Goal: Transaction & Acquisition: Purchase product/service

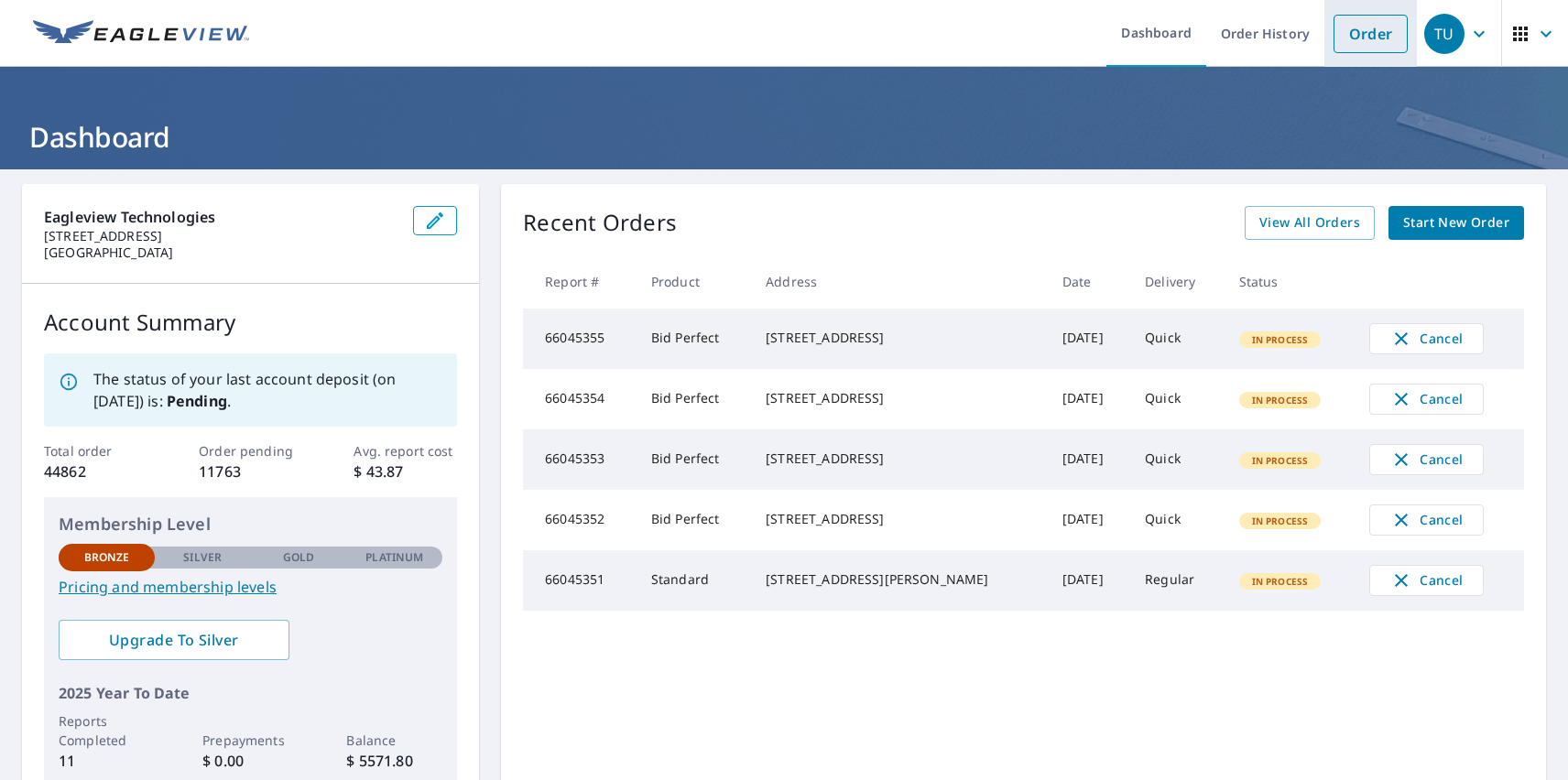
click at [1357, 33] on link "Order" at bounding box center [1371, 34] width 74 height 39
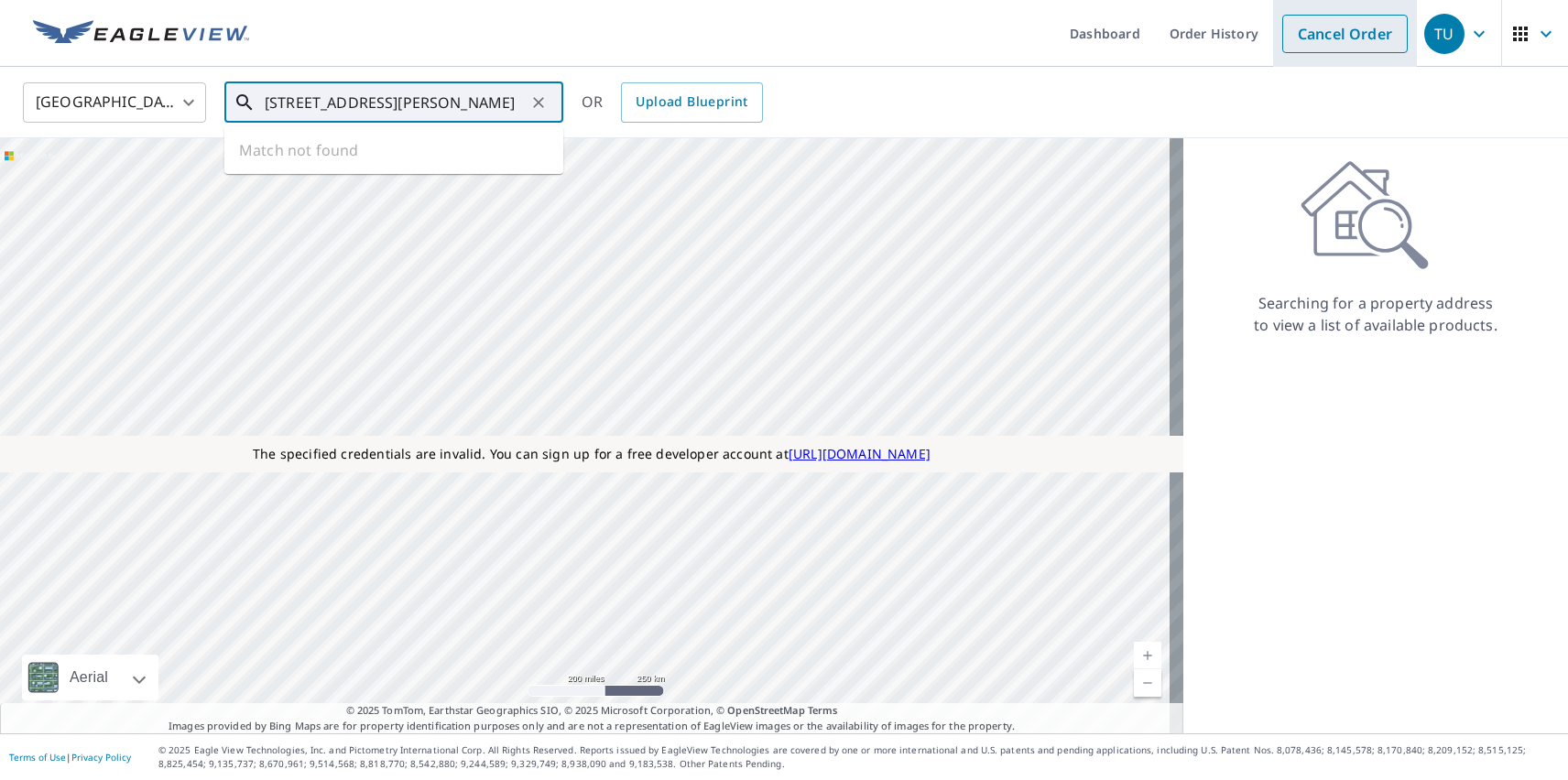
type input "[STREET_ADDRESS][PERSON_NAME]"
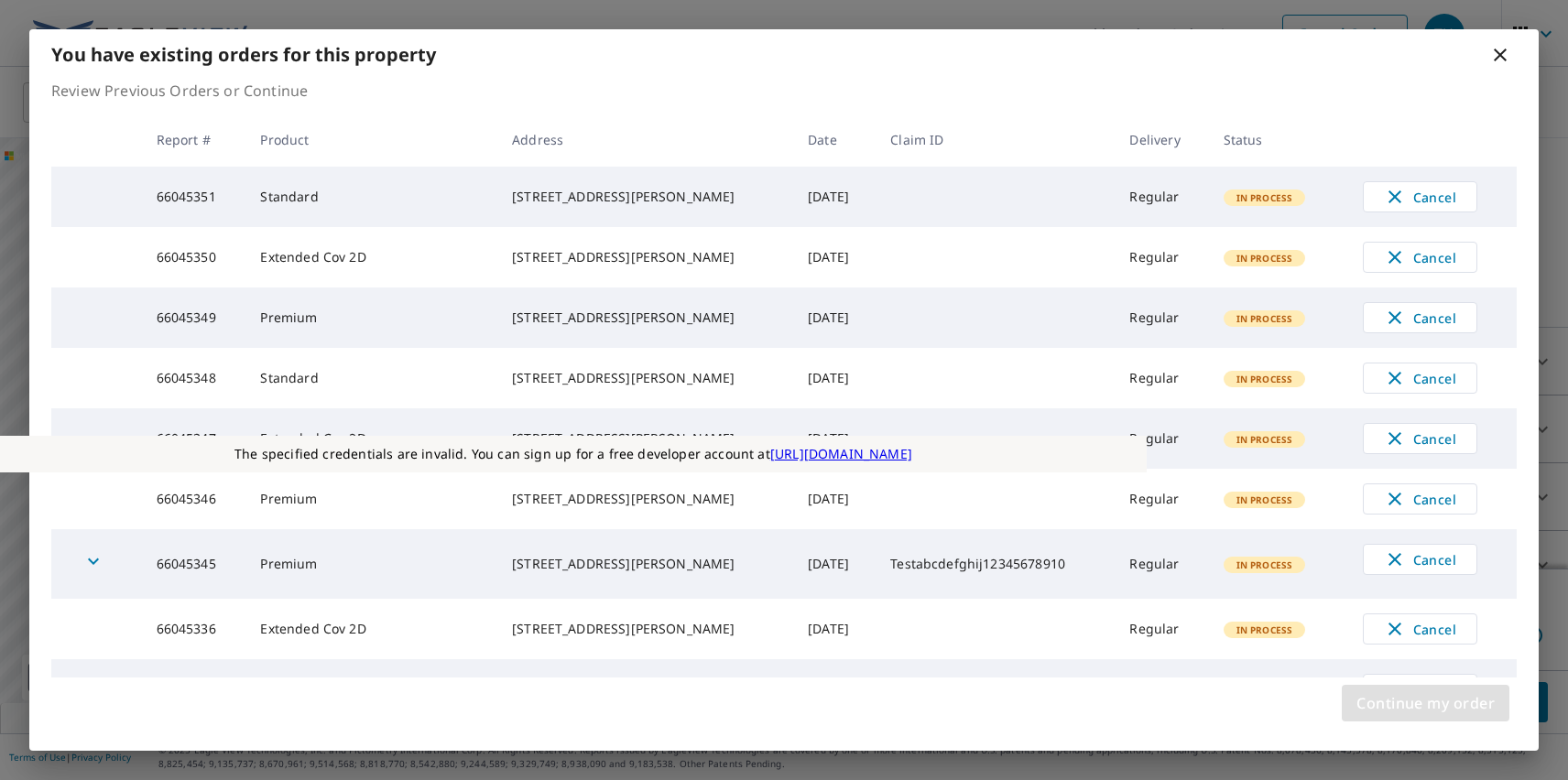
click at [1425, 703] on span "Continue my order" at bounding box center [1426, 703] width 139 height 26
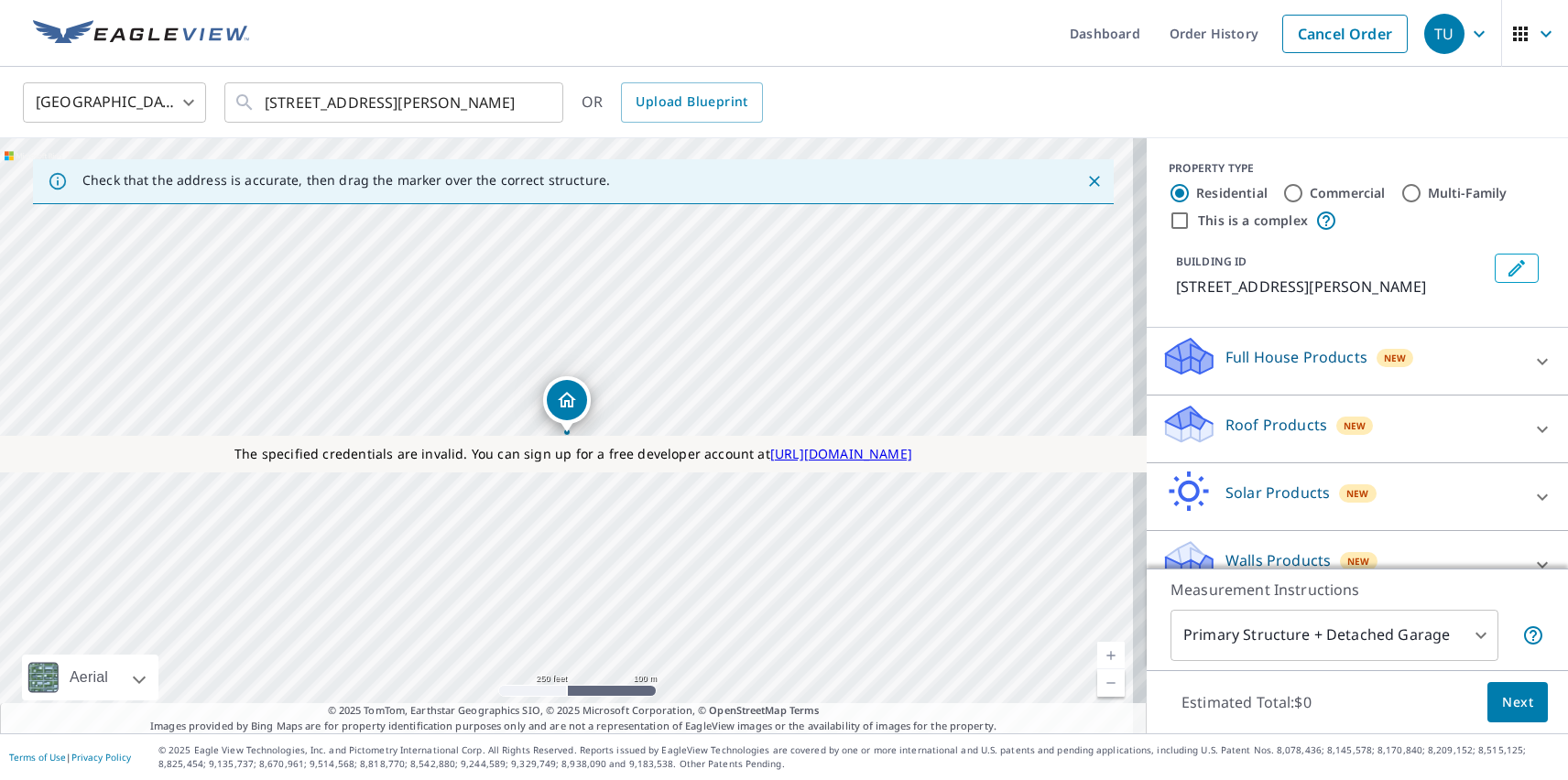
click at [1217, 193] on label "Residential" at bounding box center [1232, 193] width 71 height 18
click at [1190, 193] on input "Residential" at bounding box center [1180, 193] width 22 height 22
click at [1239, 220] on label "This is a complex" at bounding box center [1253, 221] width 110 height 18
click at [1190, 220] on input "This is a complex" at bounding box center [1180, 221] width 22 height 22
checkbox input "true"
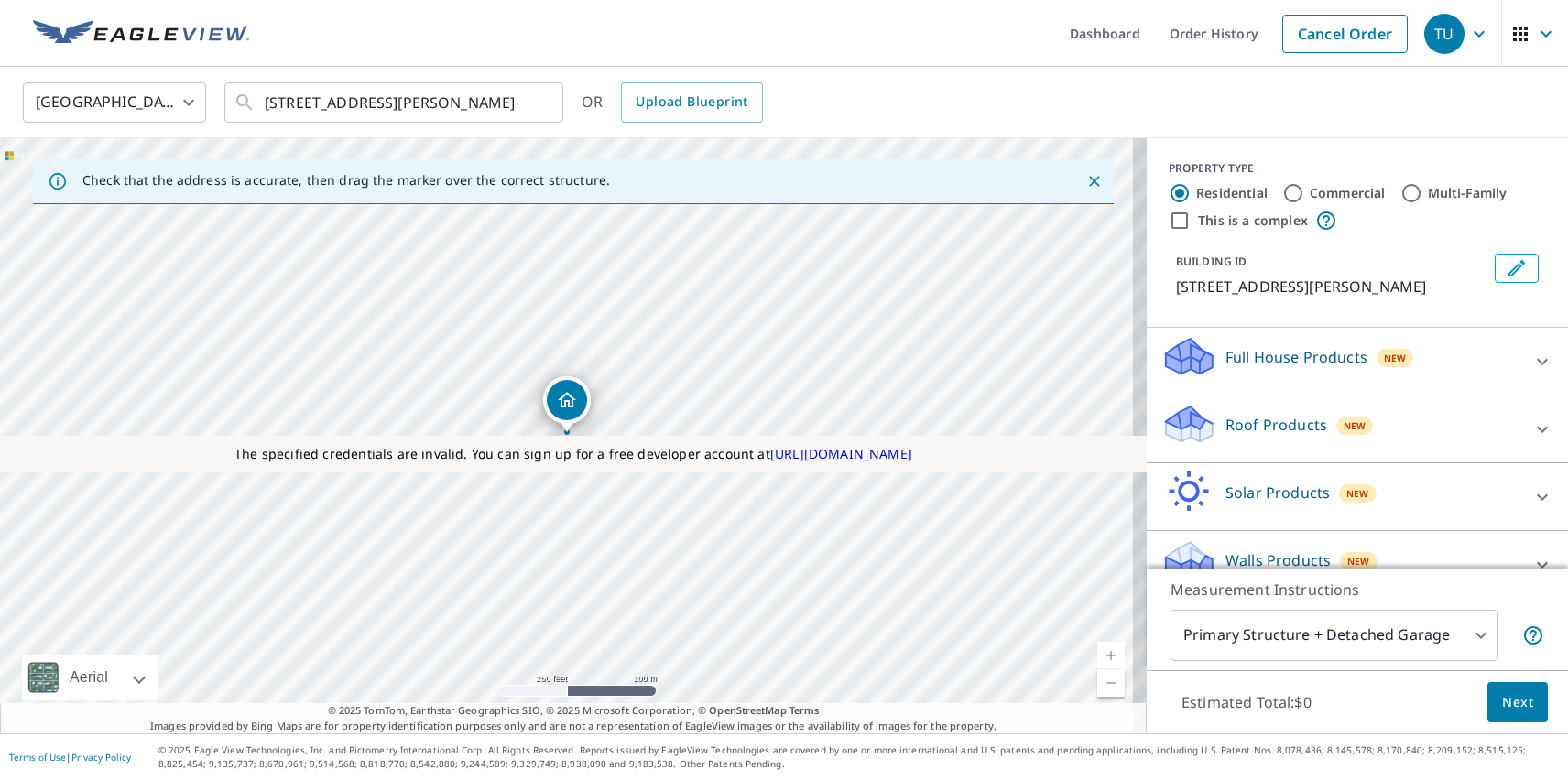
radio input "false"
radio input "true"
type input "4"
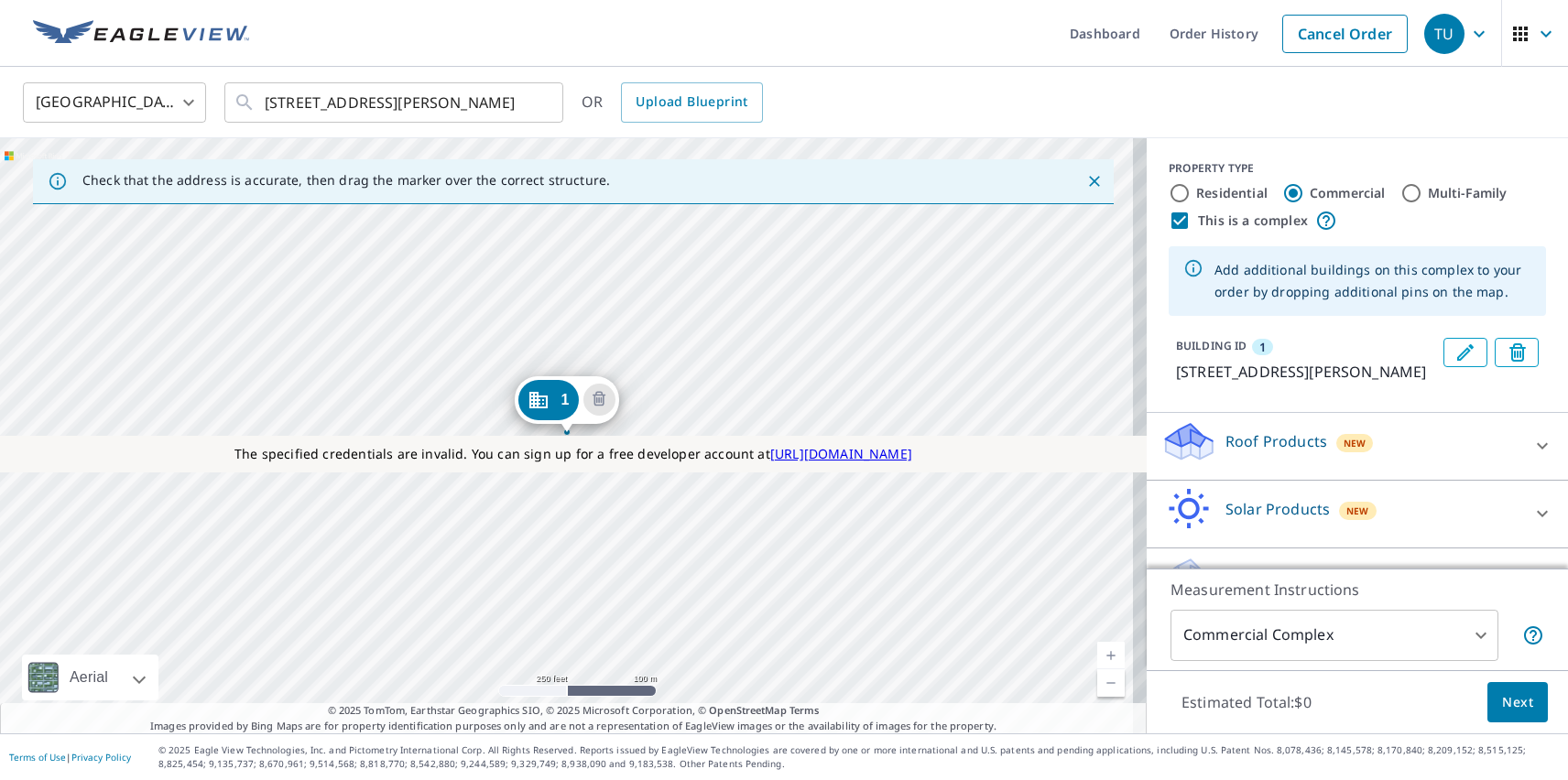
click at [366, 550] on div "1 600 Davis St Austin, TX 78701" at bounding box center [573, 436] width 1147 height 595
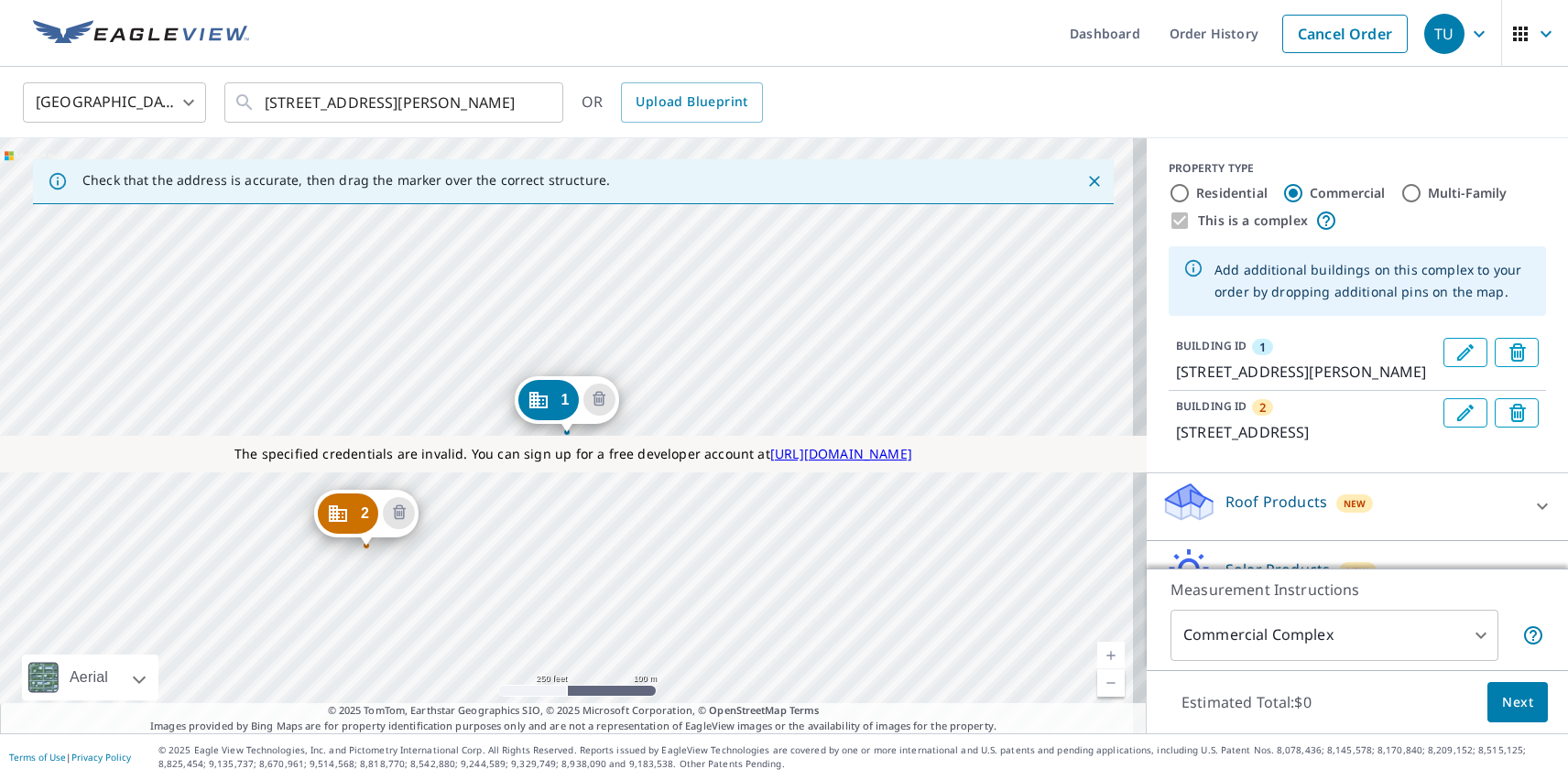
click at [504, 412] on div "2 78 Trinity St Austin, TX 78701 1 600 Davis St Austin, TX 78701" at bounding box center [573, 436] width 1147 height 595
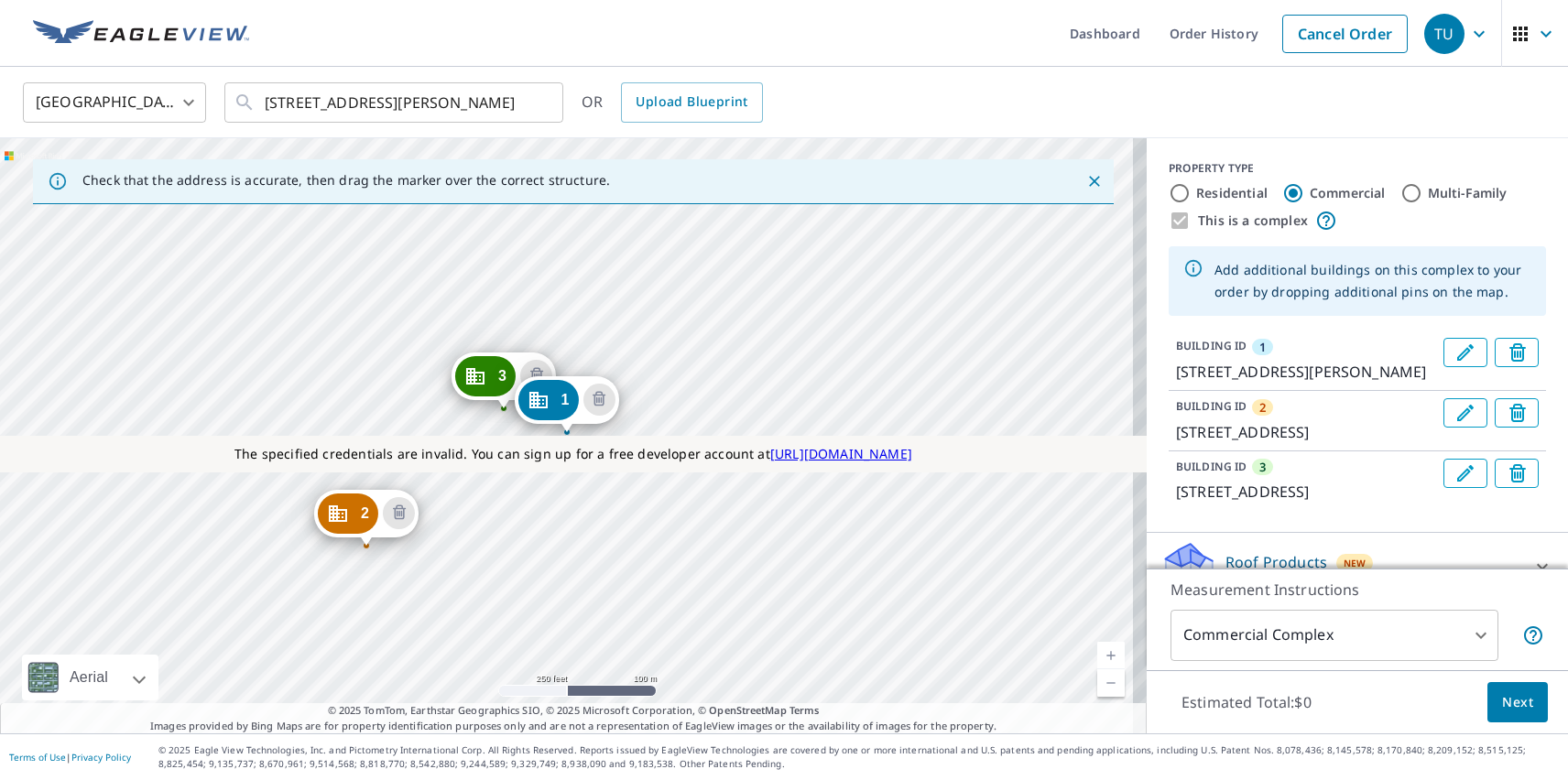
click at [1217, 193] on label "Residential" at bounding box center [1232, 193] width 71 height 18
click at [1190, 193] on input "Residential" at bounding box center [1180, 193] width 22 height 22
radio input "true"
type input "1"
click at [1261, 619] on p "Roof Products" at bounding box center [1277, 630] width 102 height 22
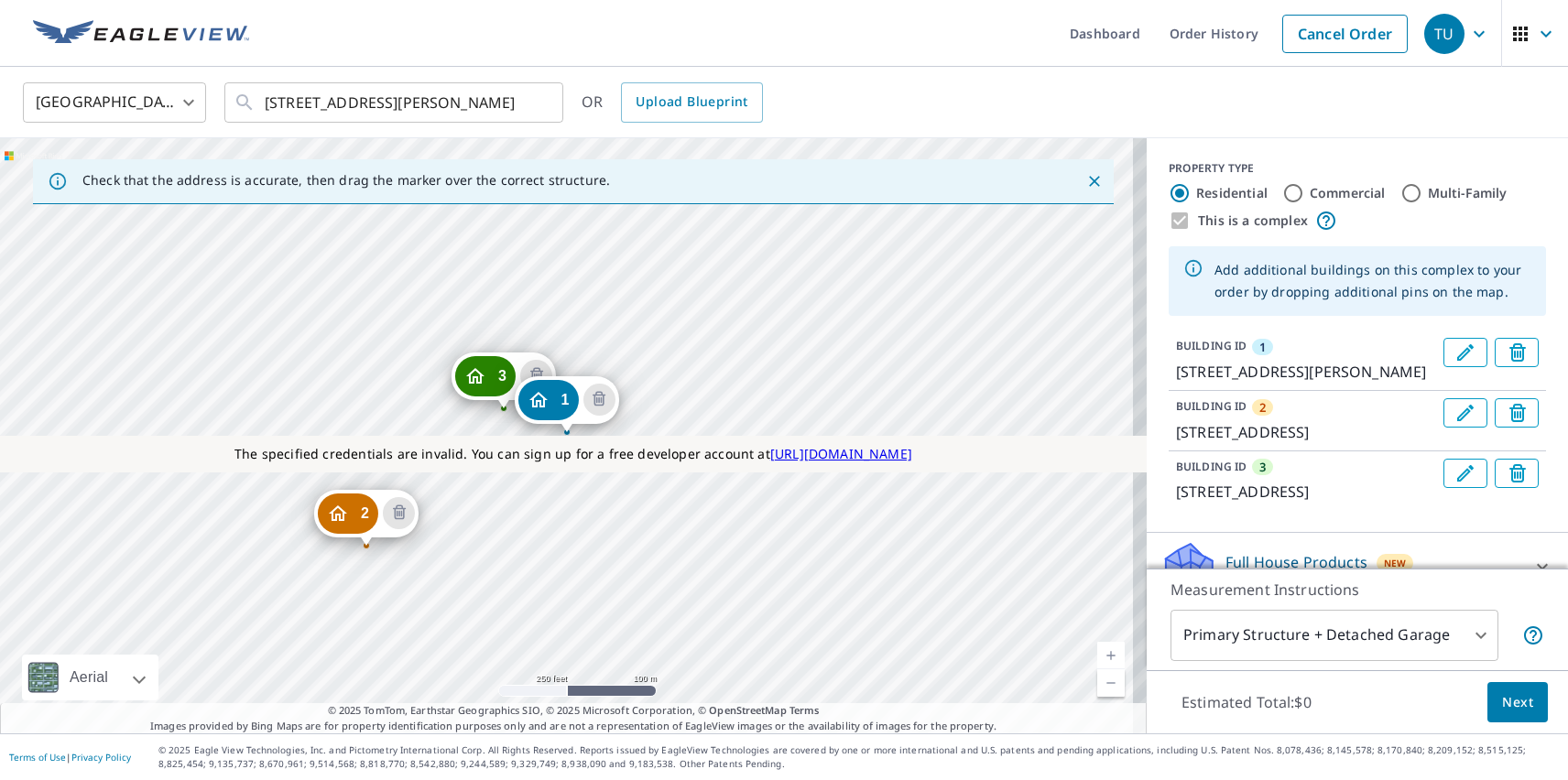
scroll to position [72, 0]
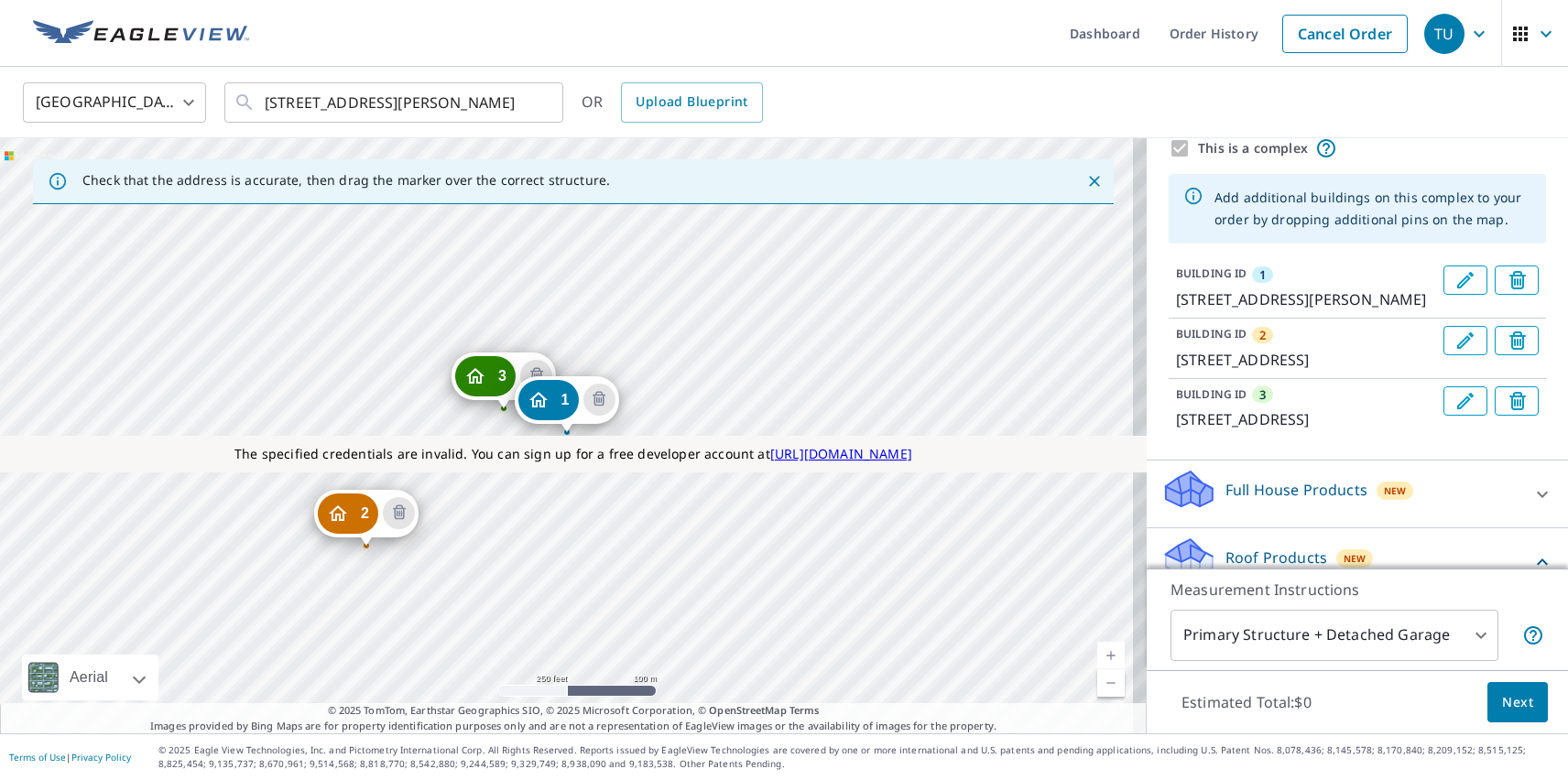
click at [1226, 707] on p "ClaimsReady™" at bounding box center [1240, 718] width 101 height 23
click at [1189, 707] on input "ClaimsReady™ $31.5 - $79" at bounding box center [1175, 717] width 28 height 22
checkbox input "true"
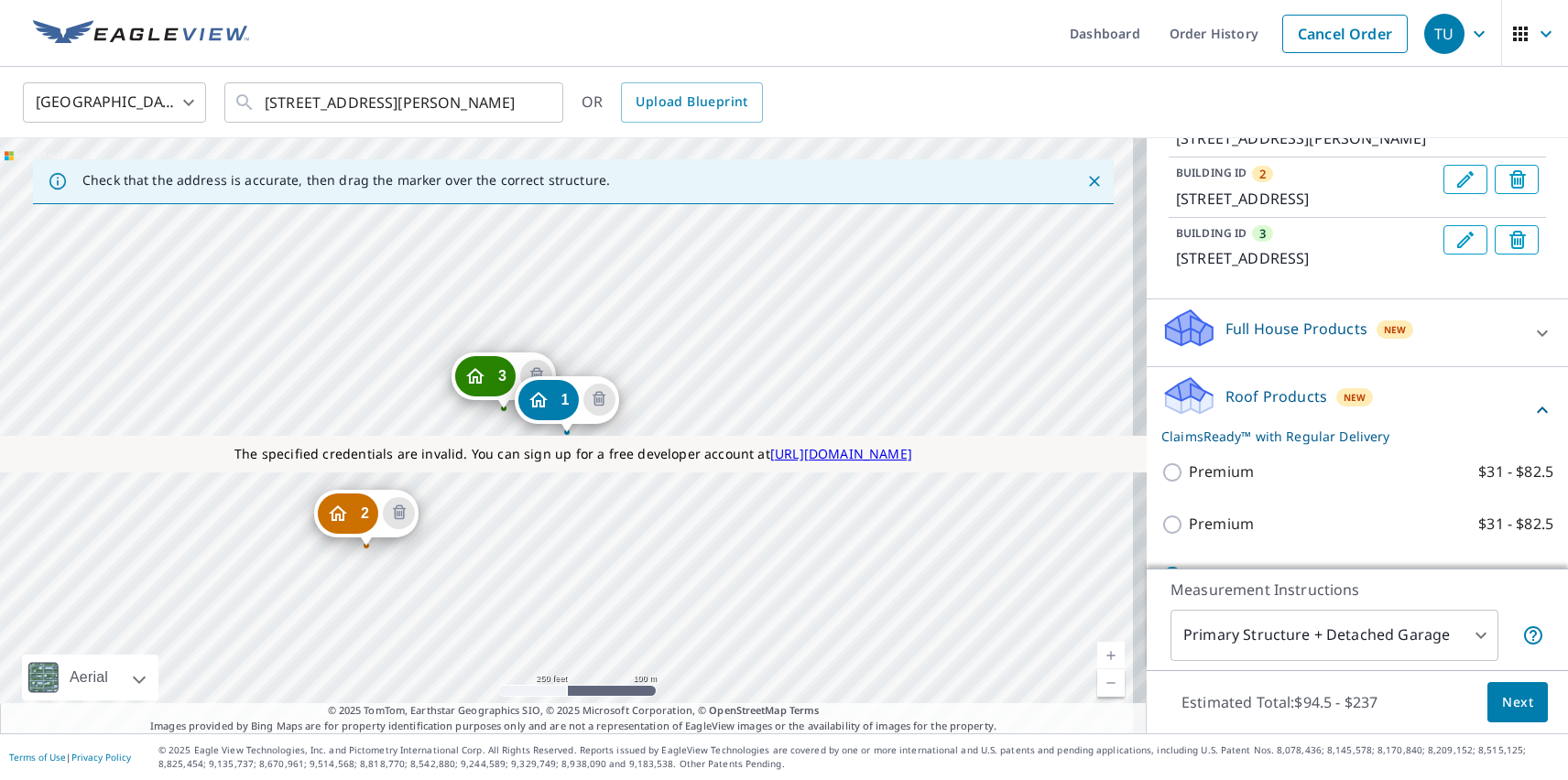
click at [1504, 702] on span "Next" at bounding box center [1518, 703] width 31 height 23
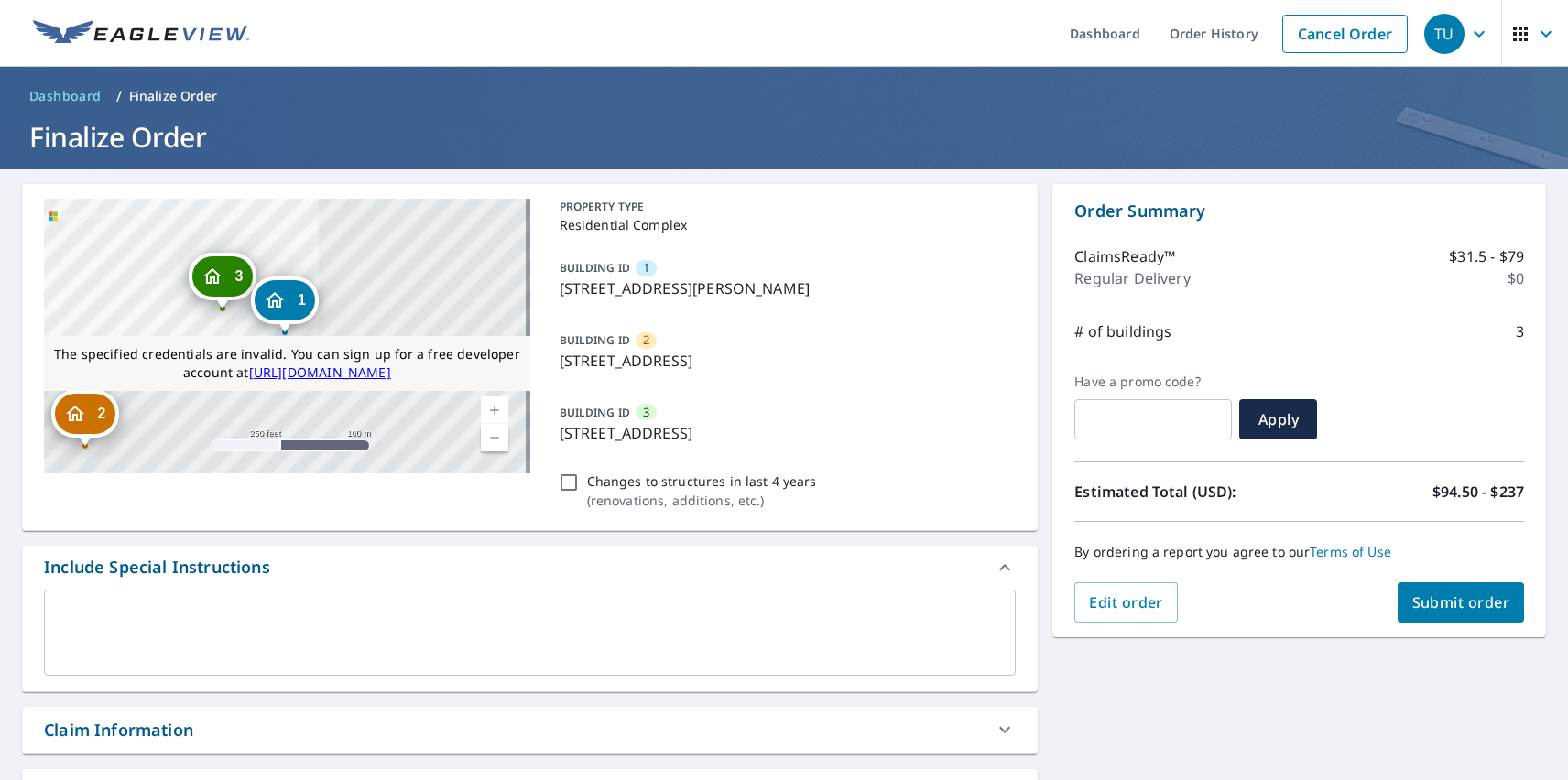
click at [285, 304] on icon "Dropped pin, building 1, Residential property, 600 Davis St Austin, TX 78701" at bounding box center [274, 300] width 22 height 22
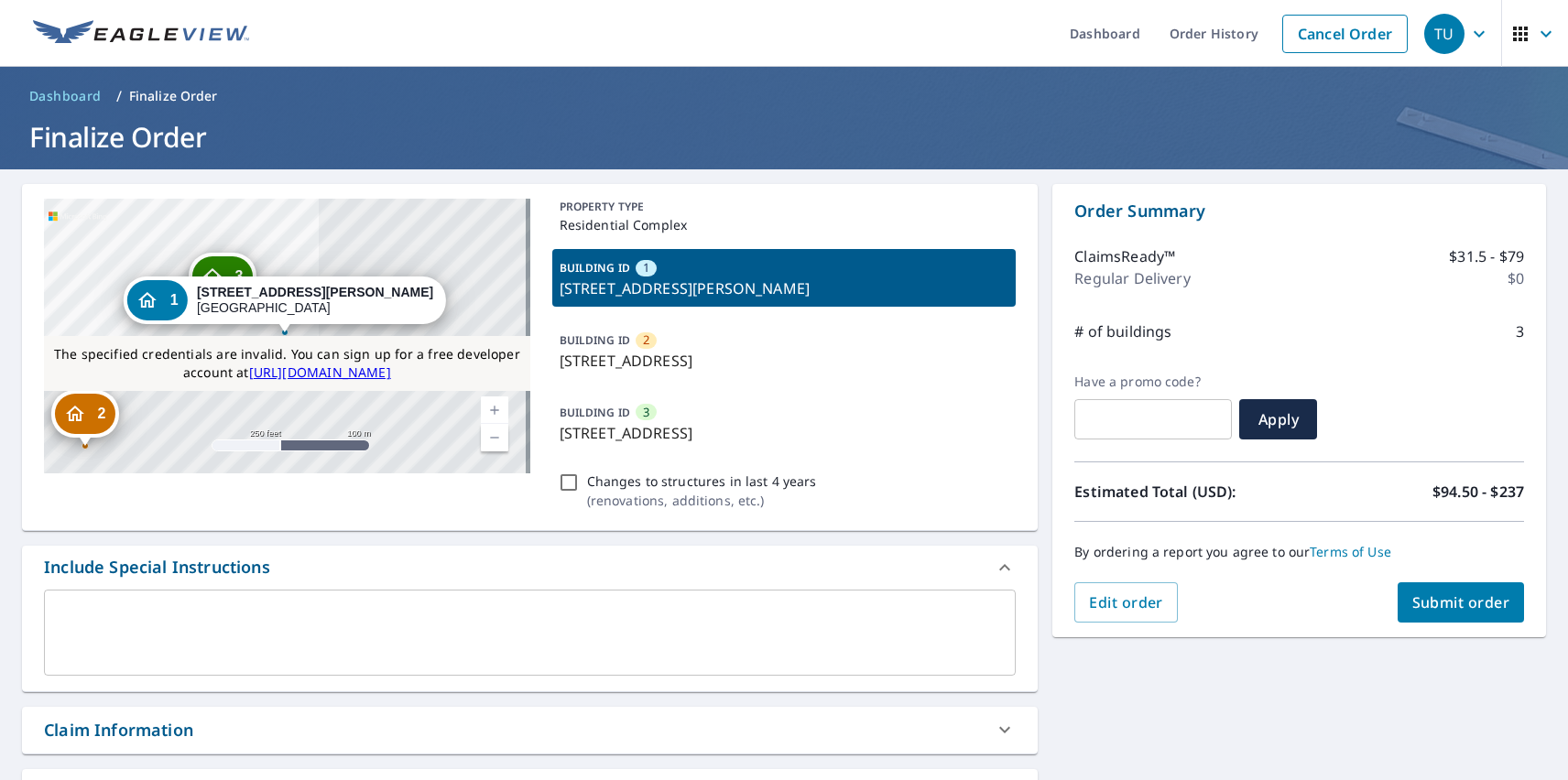
click at [1447, 603] on span "Submit order" at bounding box center [1462, 602] width 98 height 20
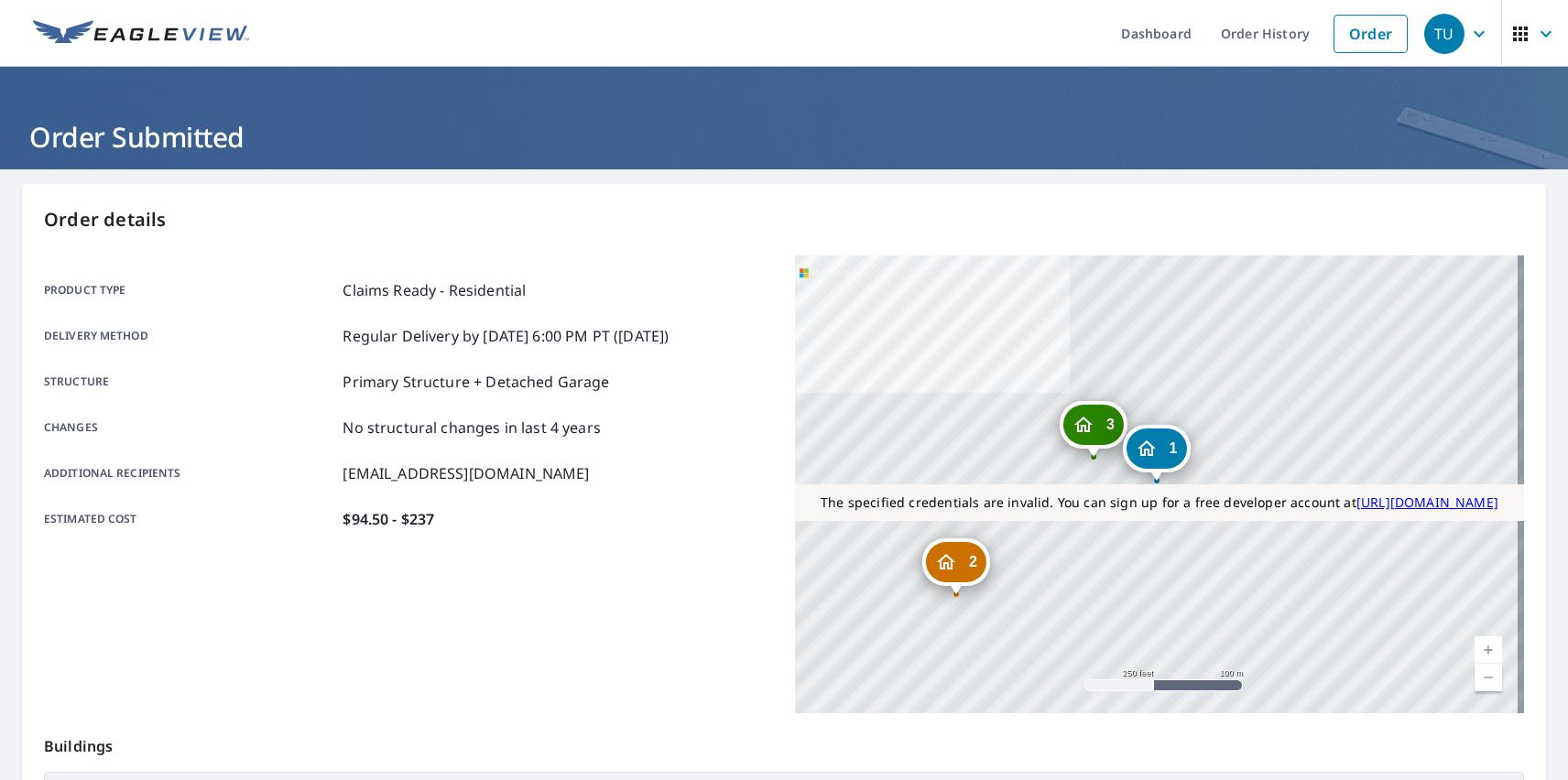
click at [1431, 33] on div "TU" at bounding box center [1445, 34] width 40 height 40
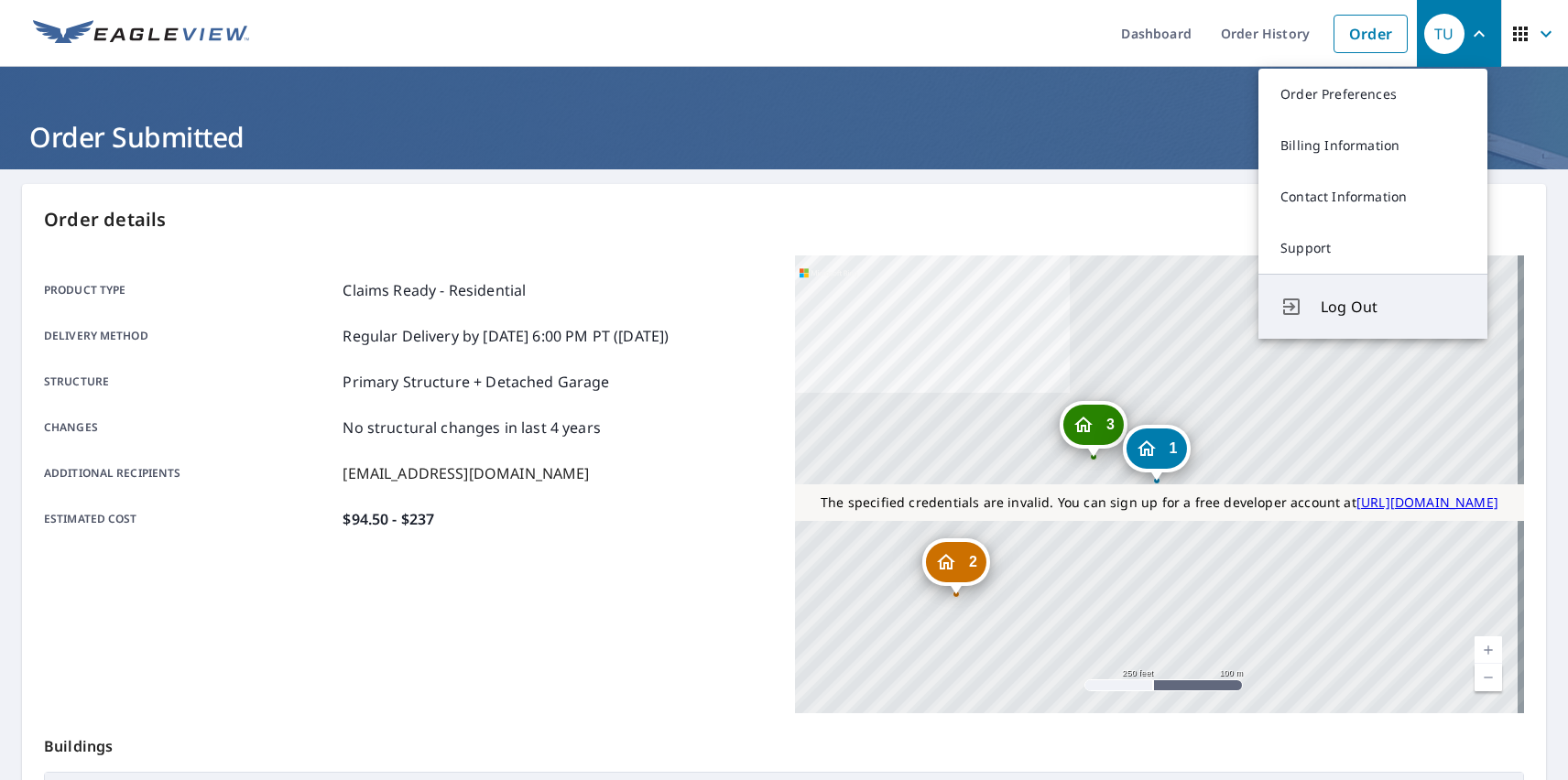
click at [1394, 307] on span "Log Out" at bounding box center [1394, 306] width 144 height 22
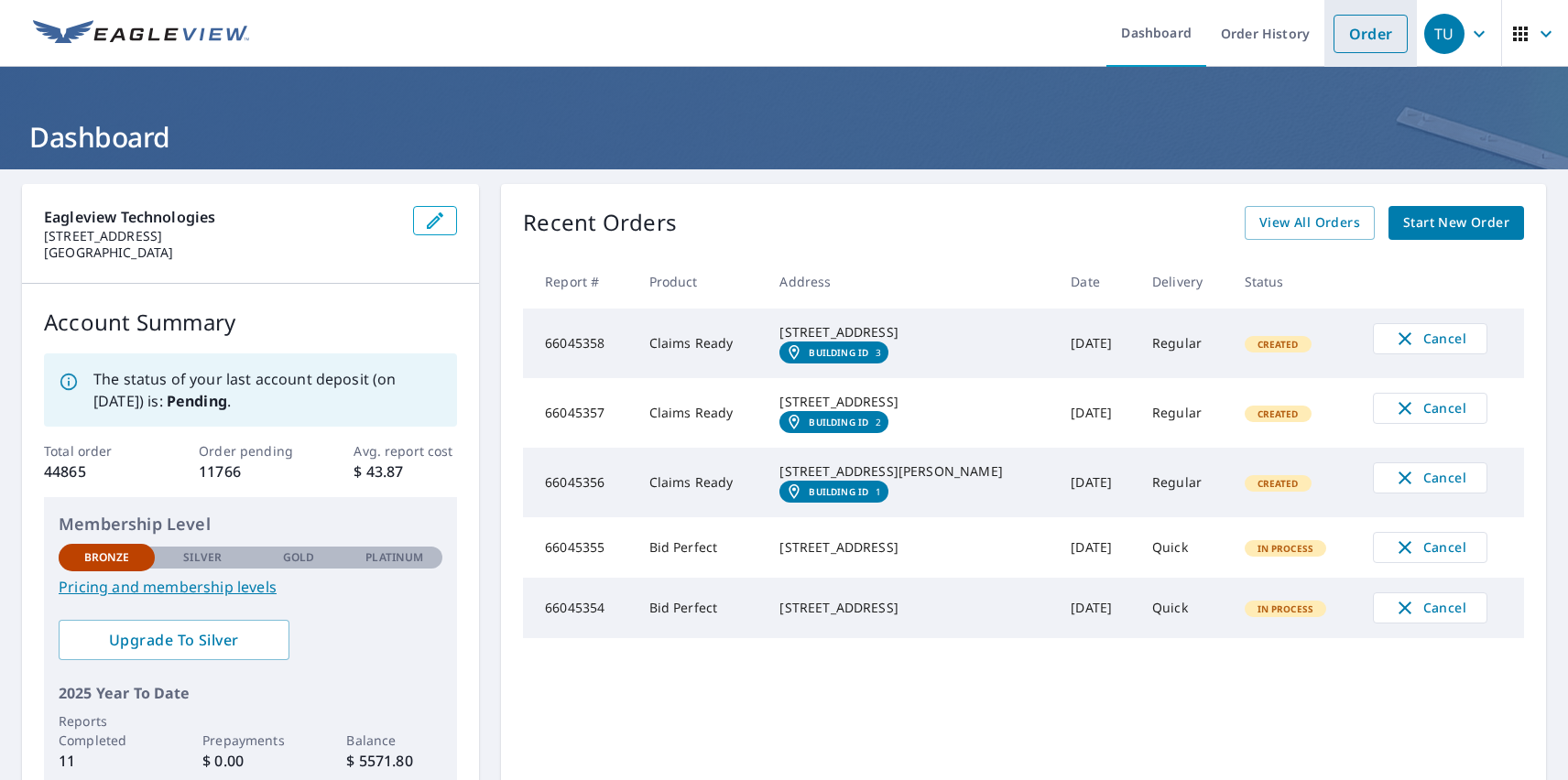
click at [1357, 33] on link "Order" at bounding box center [1371, 34] width 74 height 39
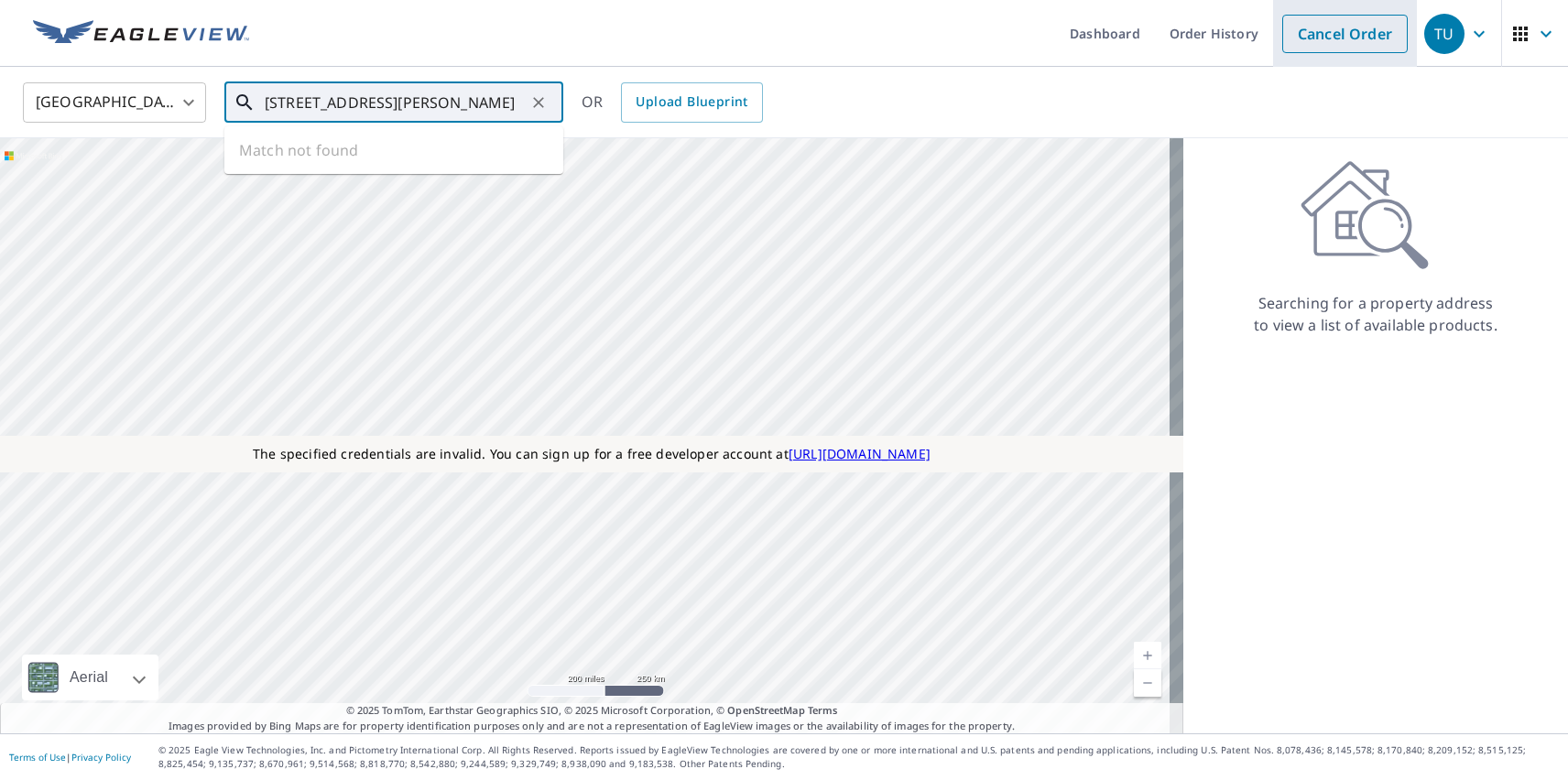
type input "[STREET_ADDRESS][PERSON_NAME]"
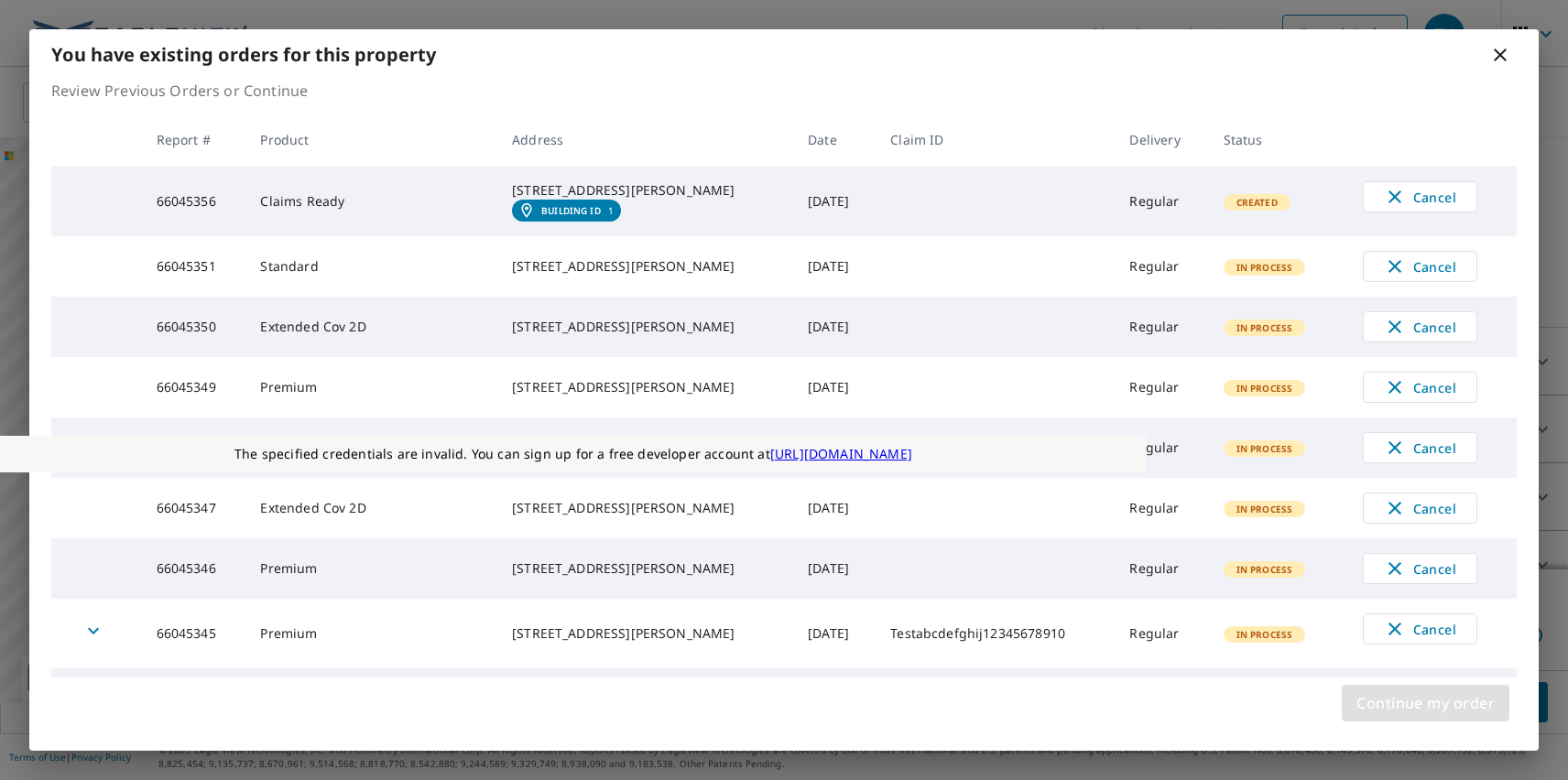
click at [1425, 703] on span "Continue my order" at bounding box center [1426, 703] width 139 height 26
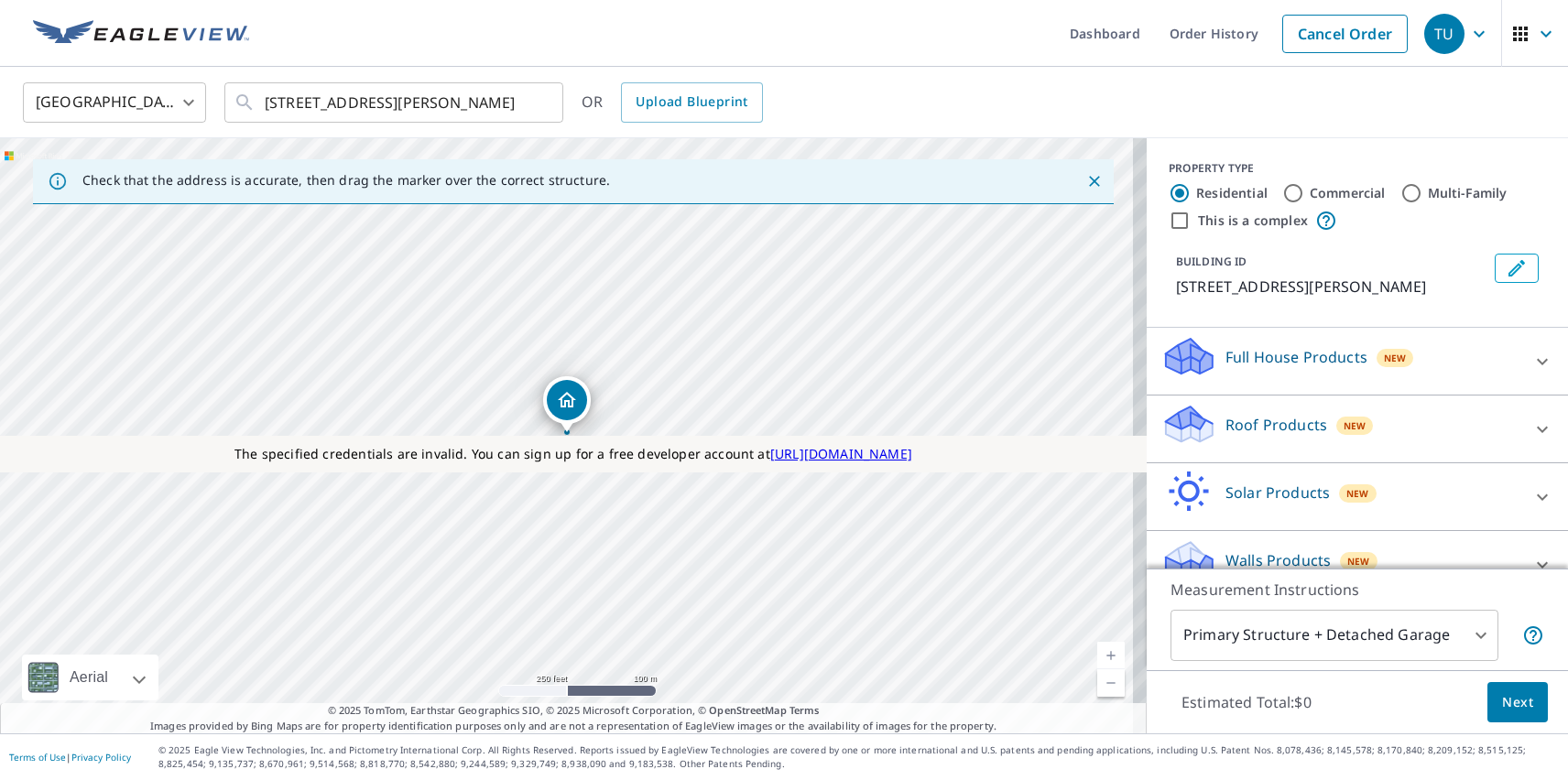
click at [1334, 193] on label "Commercial" at bounding box center [1347, 193] width 76 height 18
click at [1304, 193] on input "Commercial" at bounding box center [1294, 193] width 22 height 22
radio input "true"
type input "4"
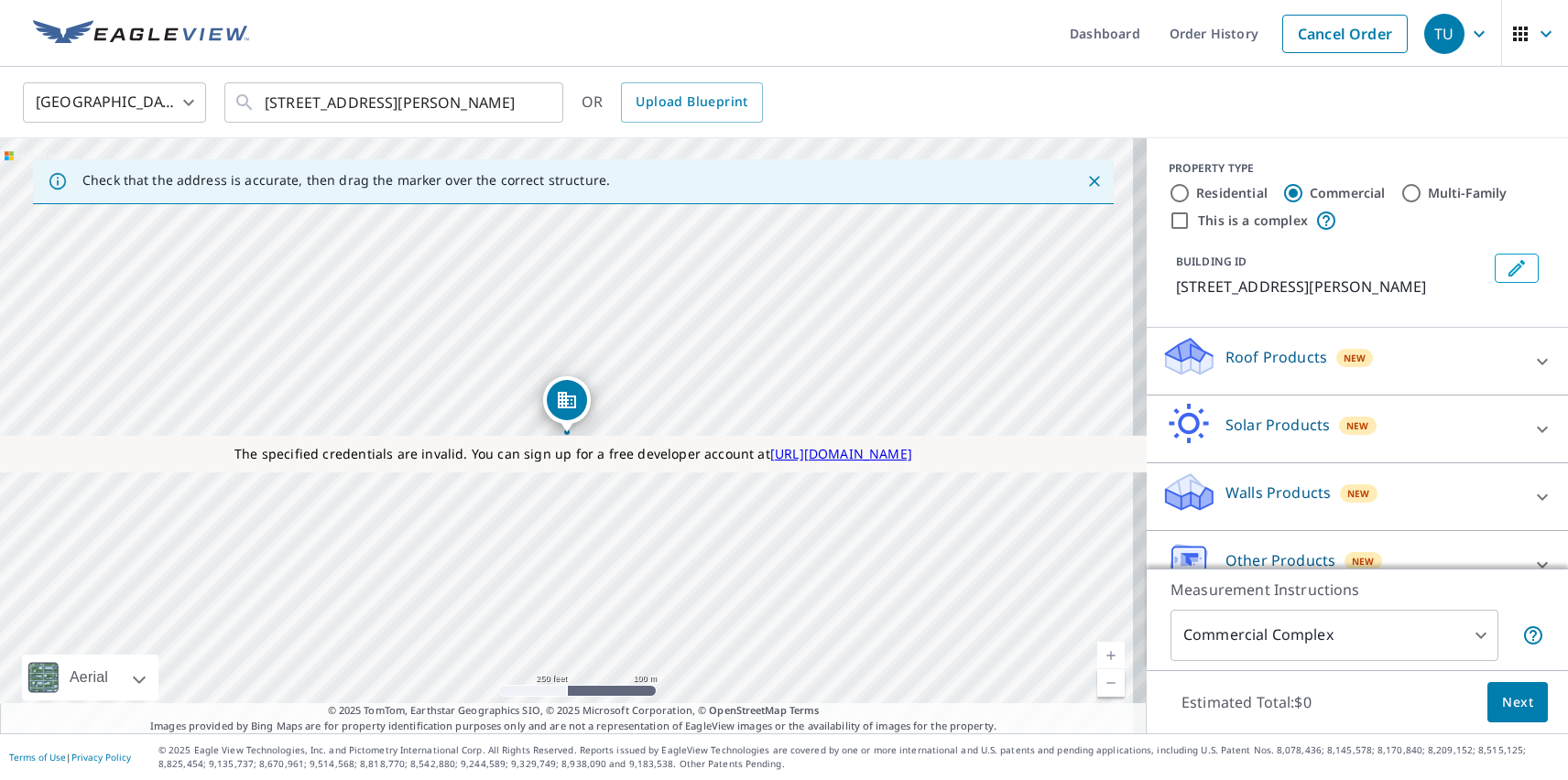
click at [1239, 220] on label "This is a complex" at bounding box center [1253, 221] width 110 height 18
click at [1190, 220] on input "This is a complex" at bounding box center [1180, 221] width 22 height 22
checkbox input "true"
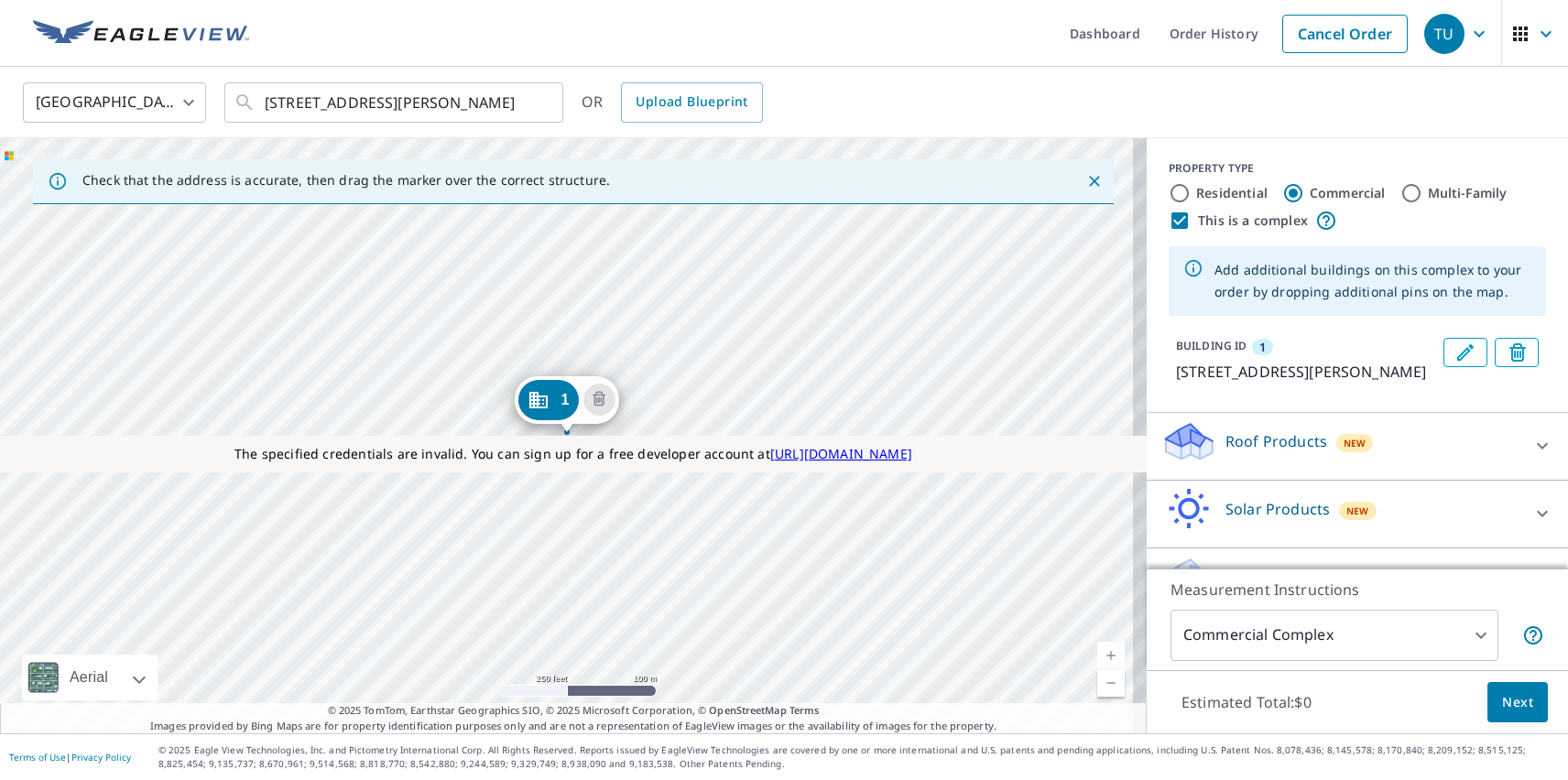
click at [366, 550] on div "1 600 Davis St Austin, TX 78701" at bounding box center [573, 436] width 1147 height 595
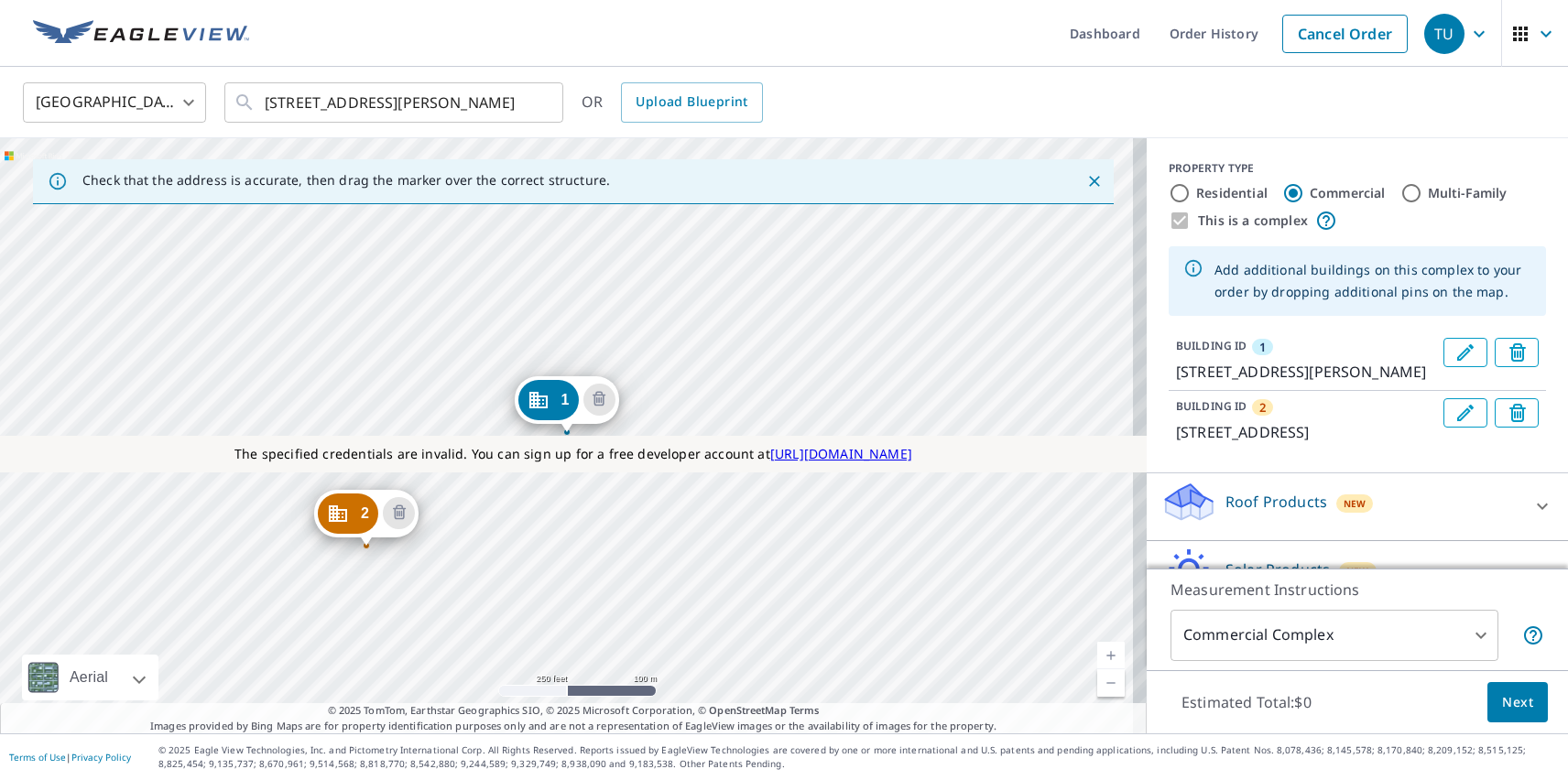
click at [504, 412] on div "2 78 Trinity St Austin, TX 78701 1 600 Davis St Austin, TX 78701" at bounding box center [573, 436] width 1147 height 595
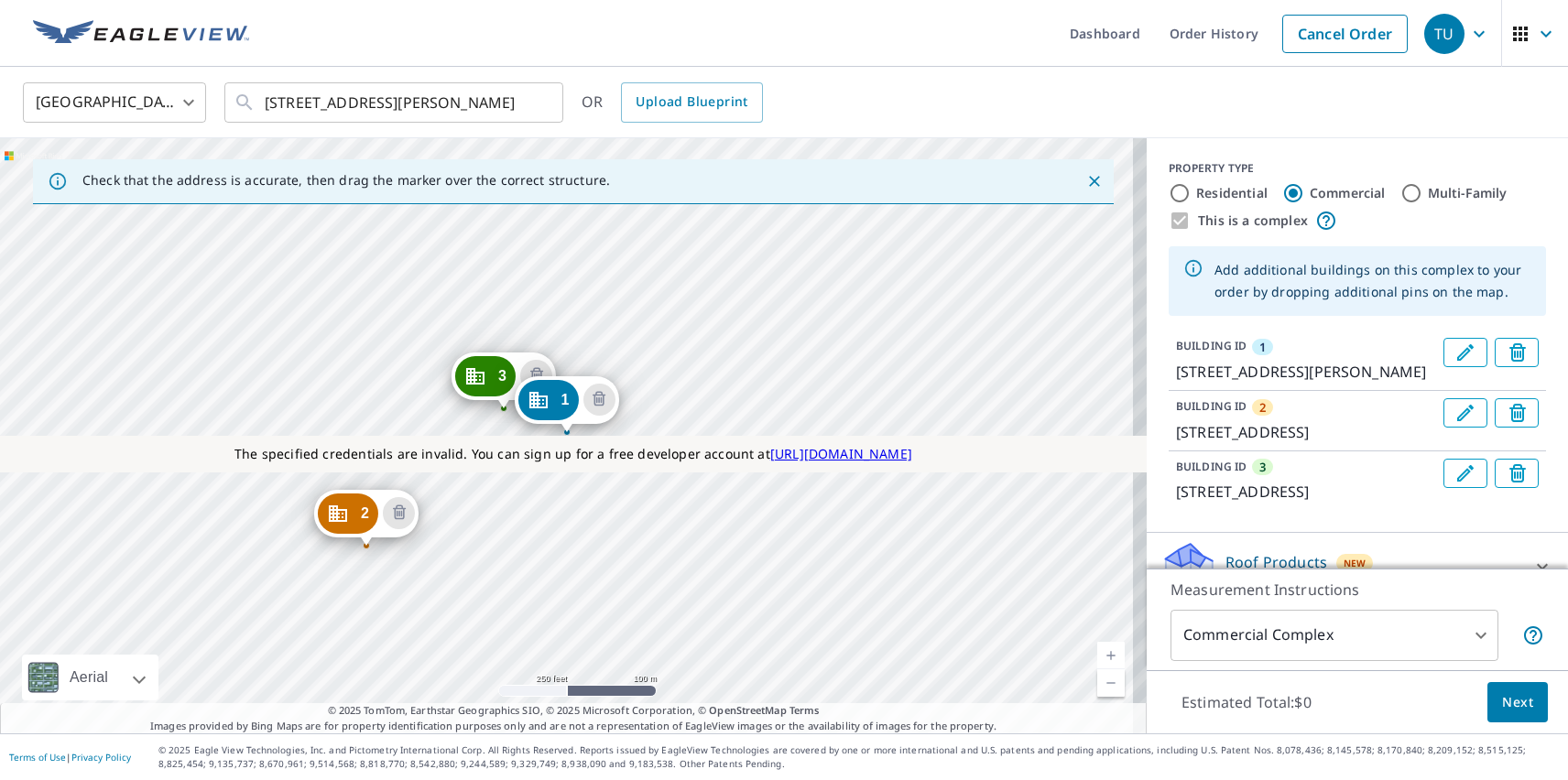
click at [1261, 557] on p "Roof Products" at bounding box center [1277, 562] width 102 height 22
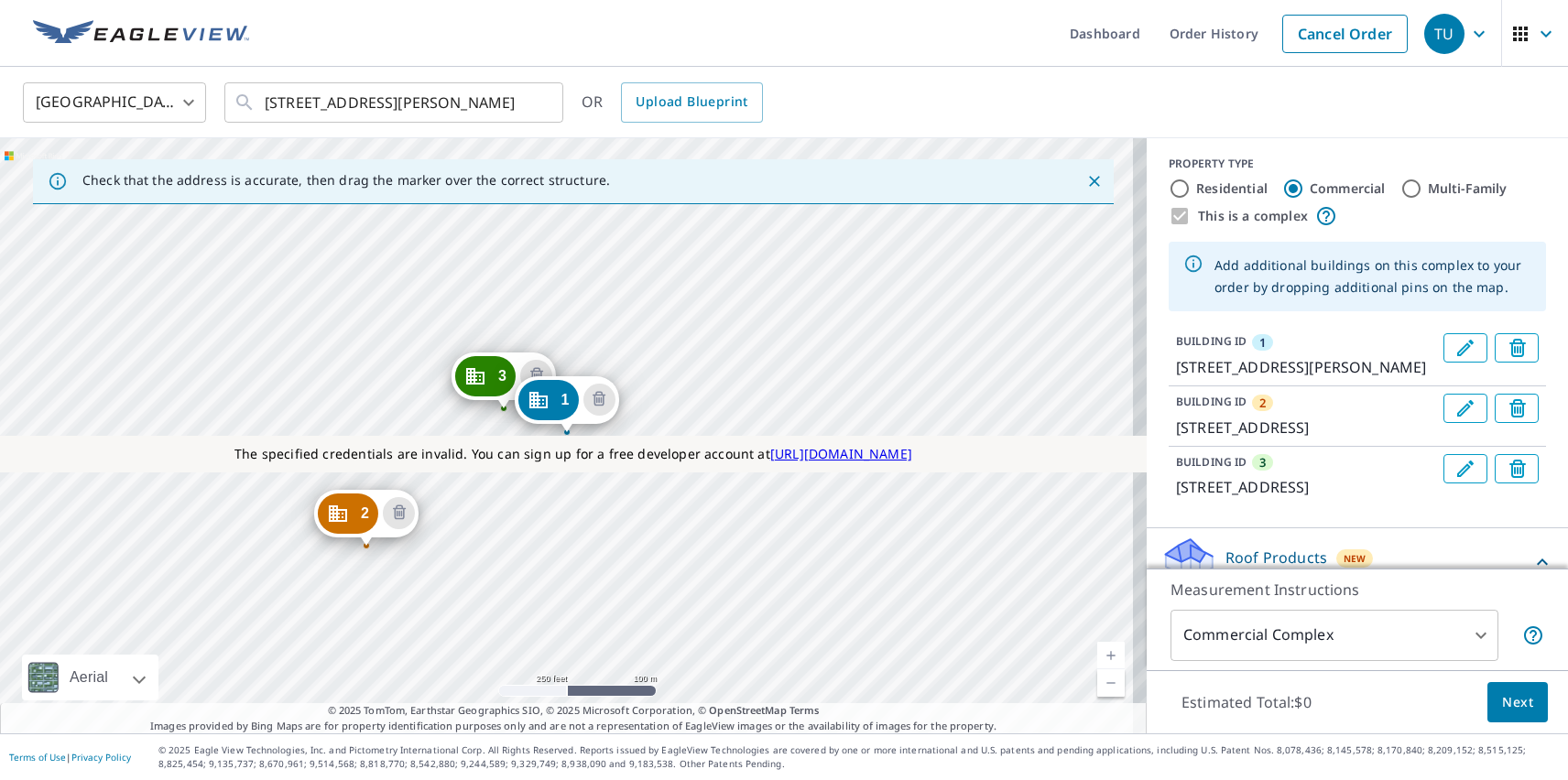
checkbox input "true"
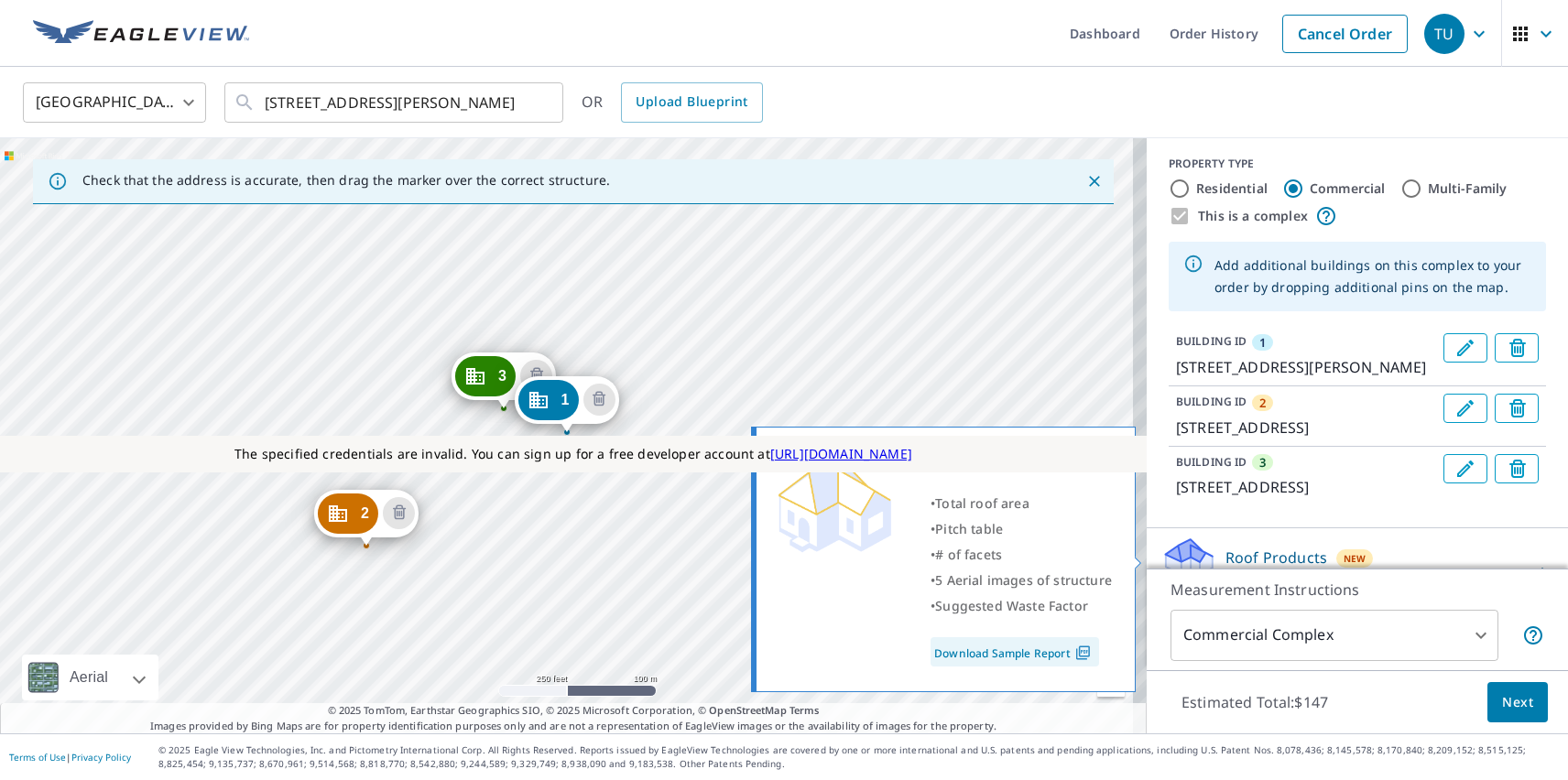
scroll to position [497, 0]
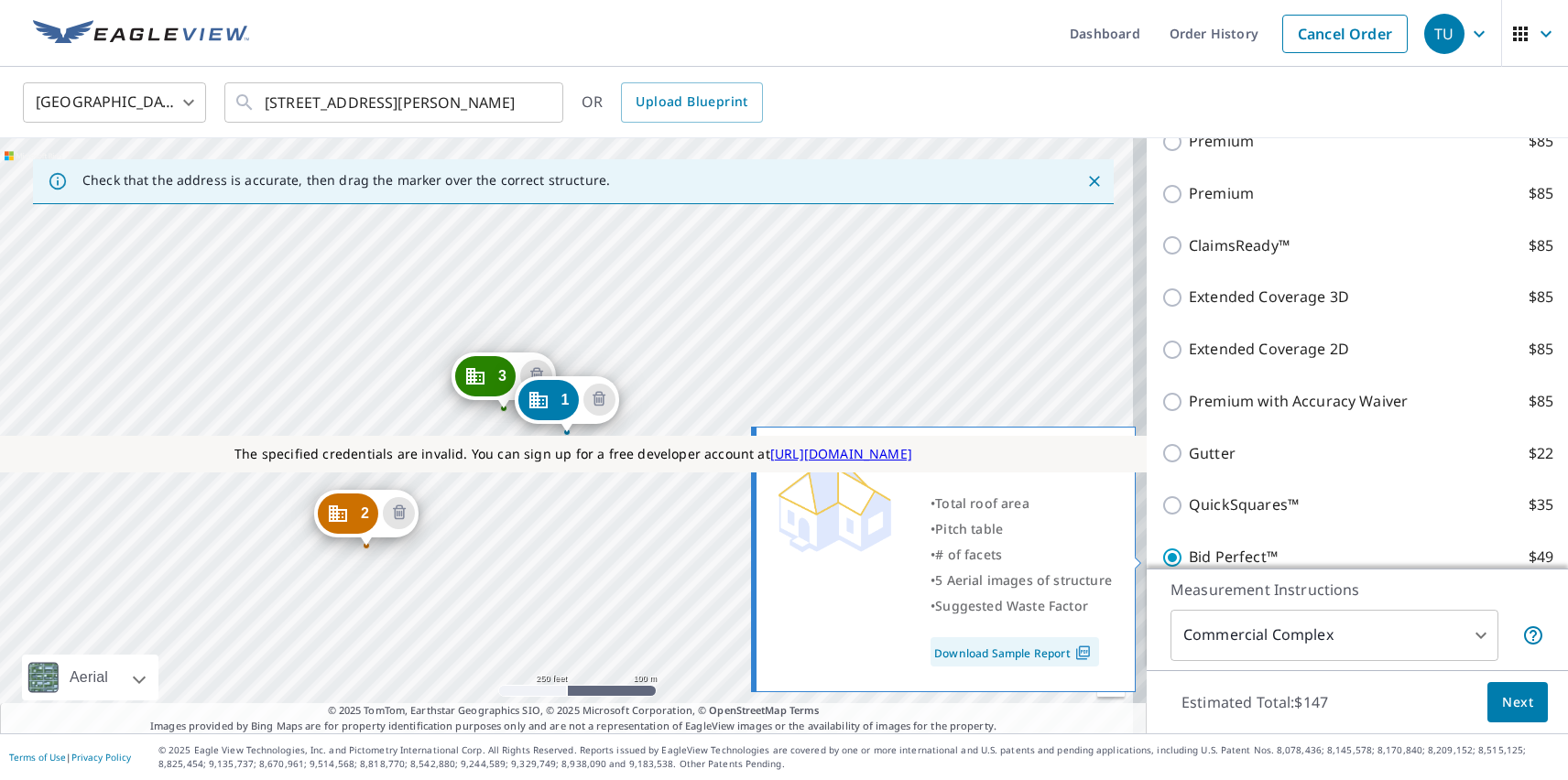
click at [1504, 702] on span "Next" at bounding box center [1518, 703] width 31 height 23
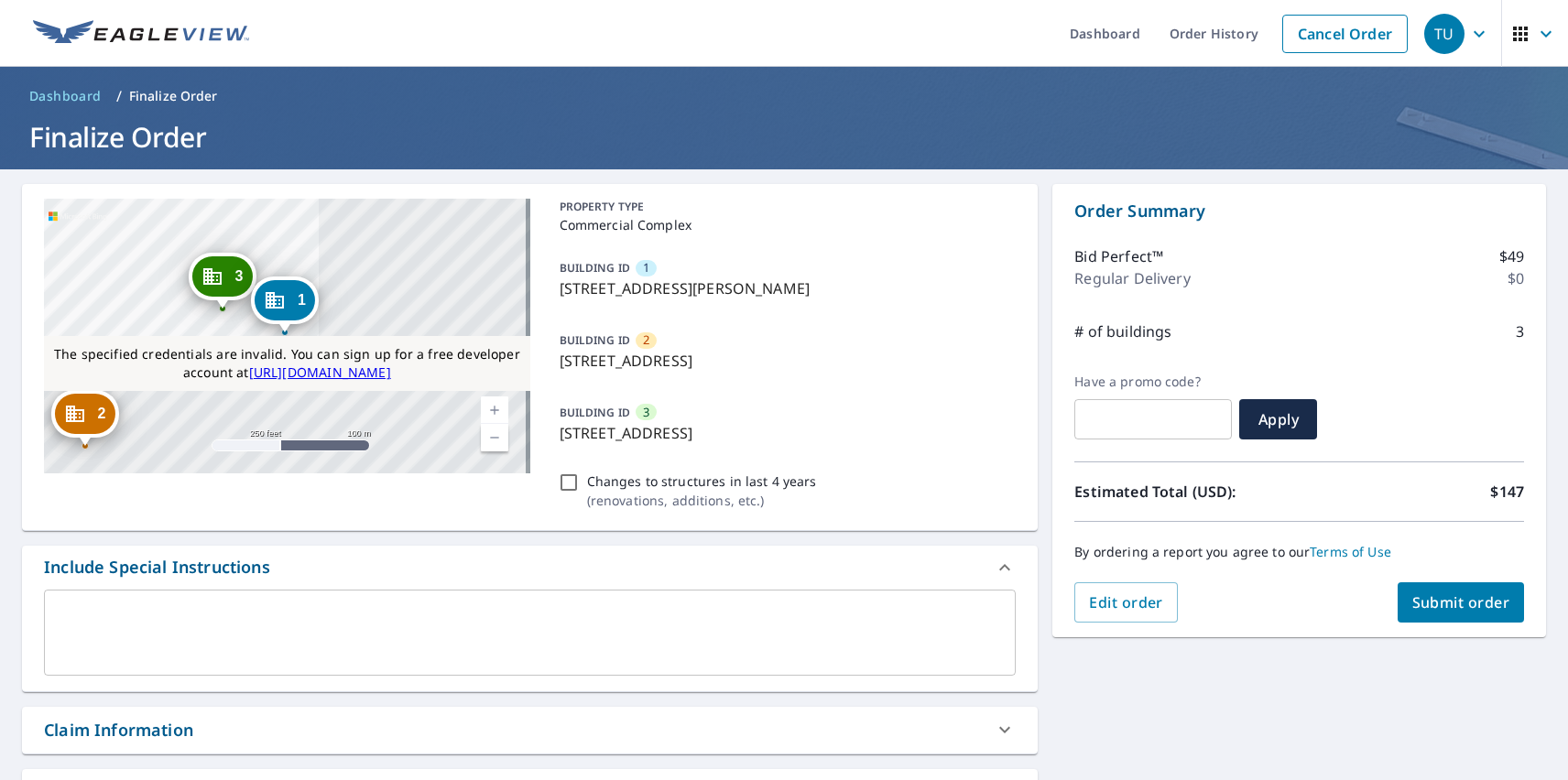
click at [285, 304] on icon "Dropped pin, building 1, Commercial property, 600 Davis St Austin, TX 78701" at bounding box center [274, 300] width 22 height 22
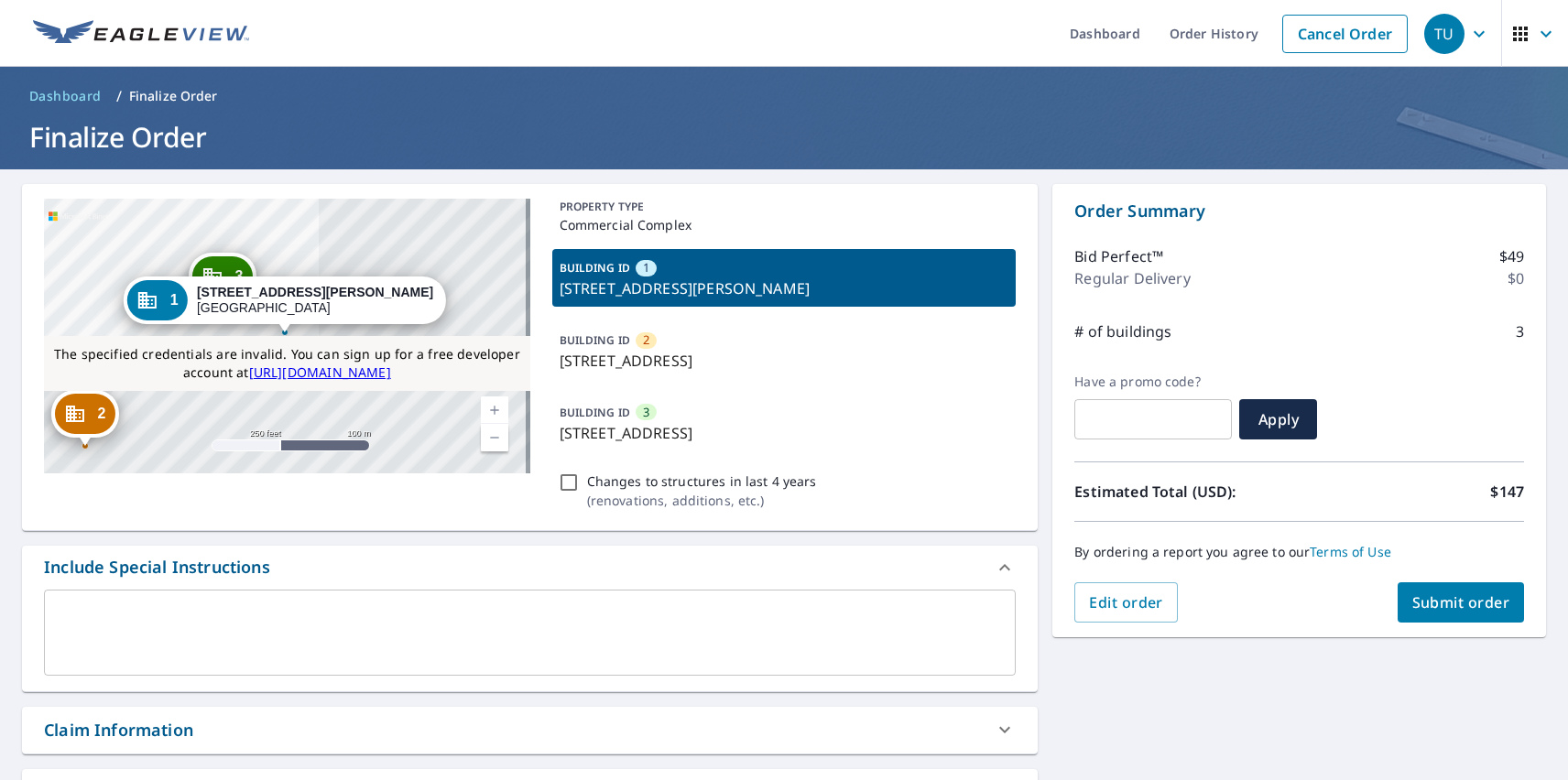
click at [1447, 603] on span "Submit order" at bounding box center [1462, 602] width 98 height 20
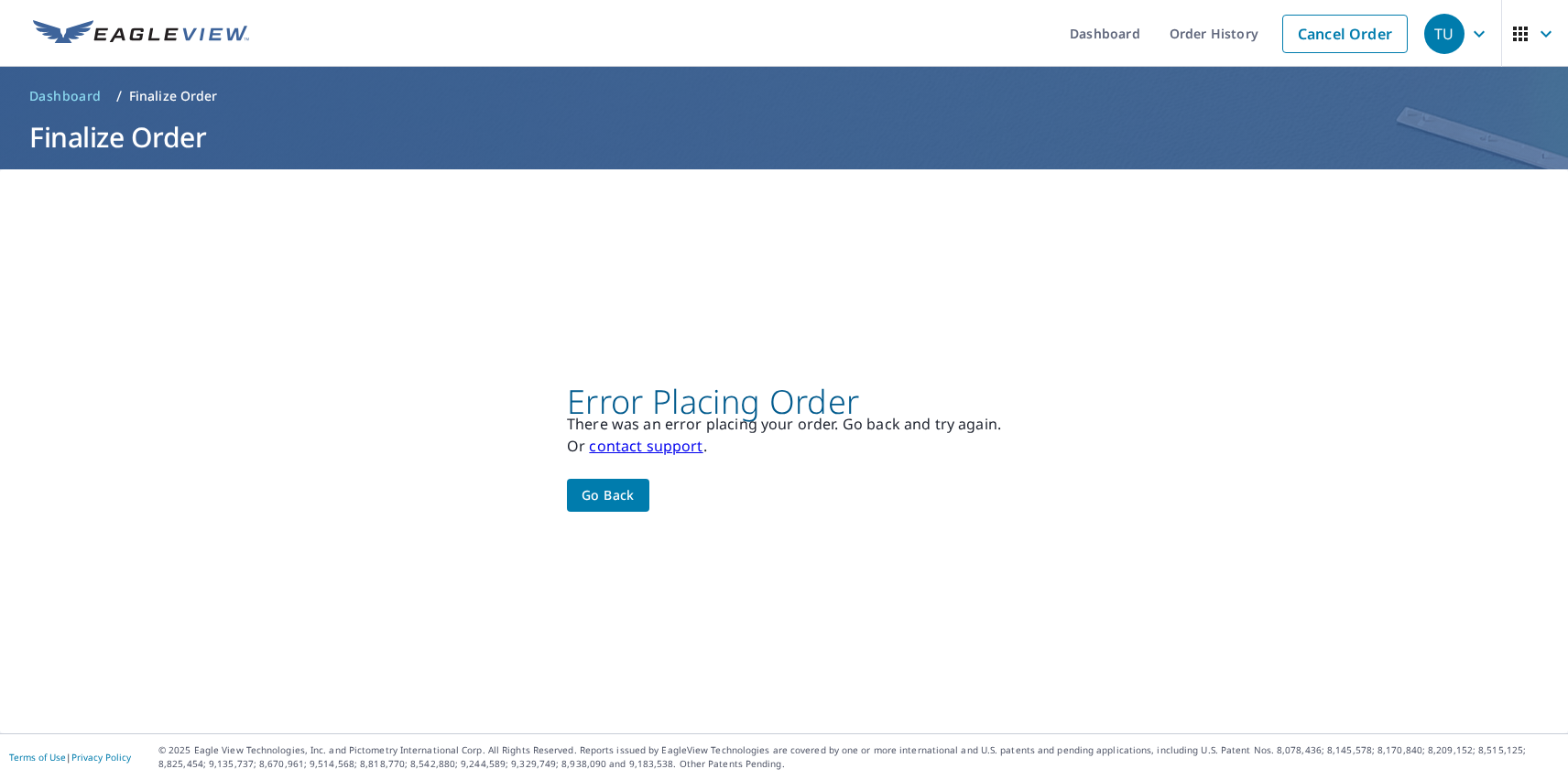
click at [1431, 33] on div "TU" at bounding box center [1445, 34] width 40 height 40
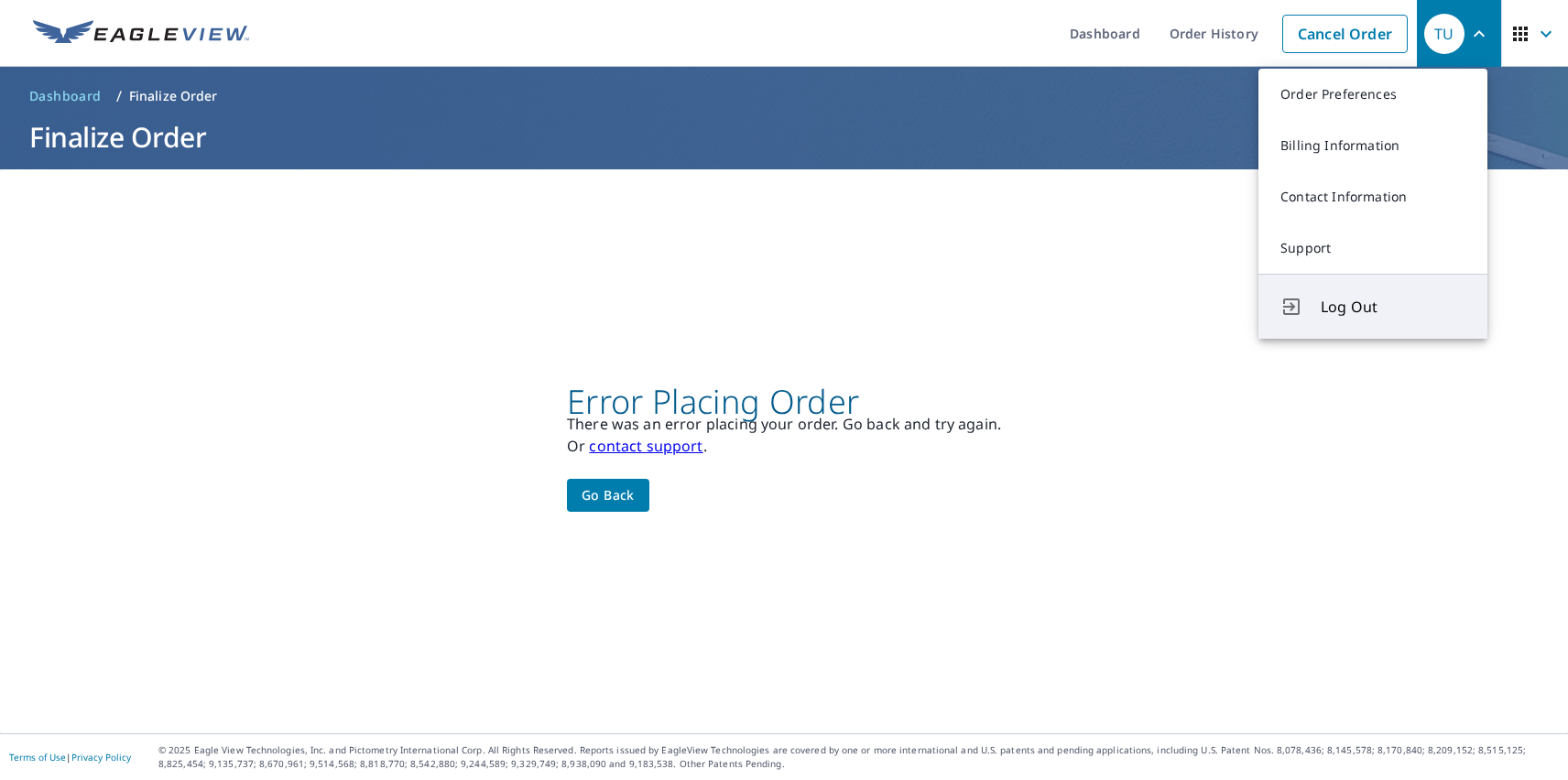
click at [1394, 307] on span "Log Out" at bounding box center [1394, 306] width 144 height 22
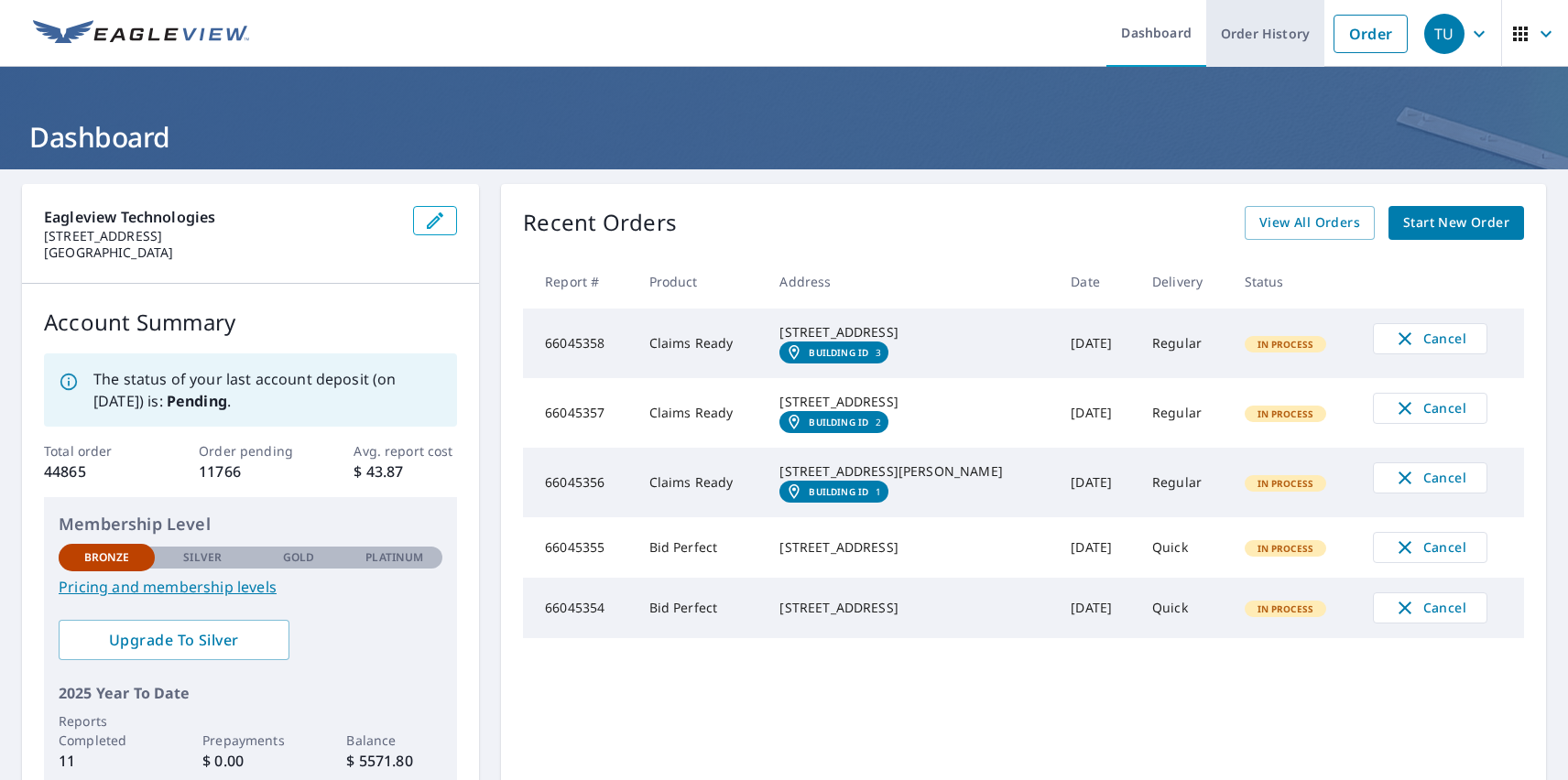
click at [1252, 33] on link "Order History" at bounding box center [1266, 33] width 118 height 66
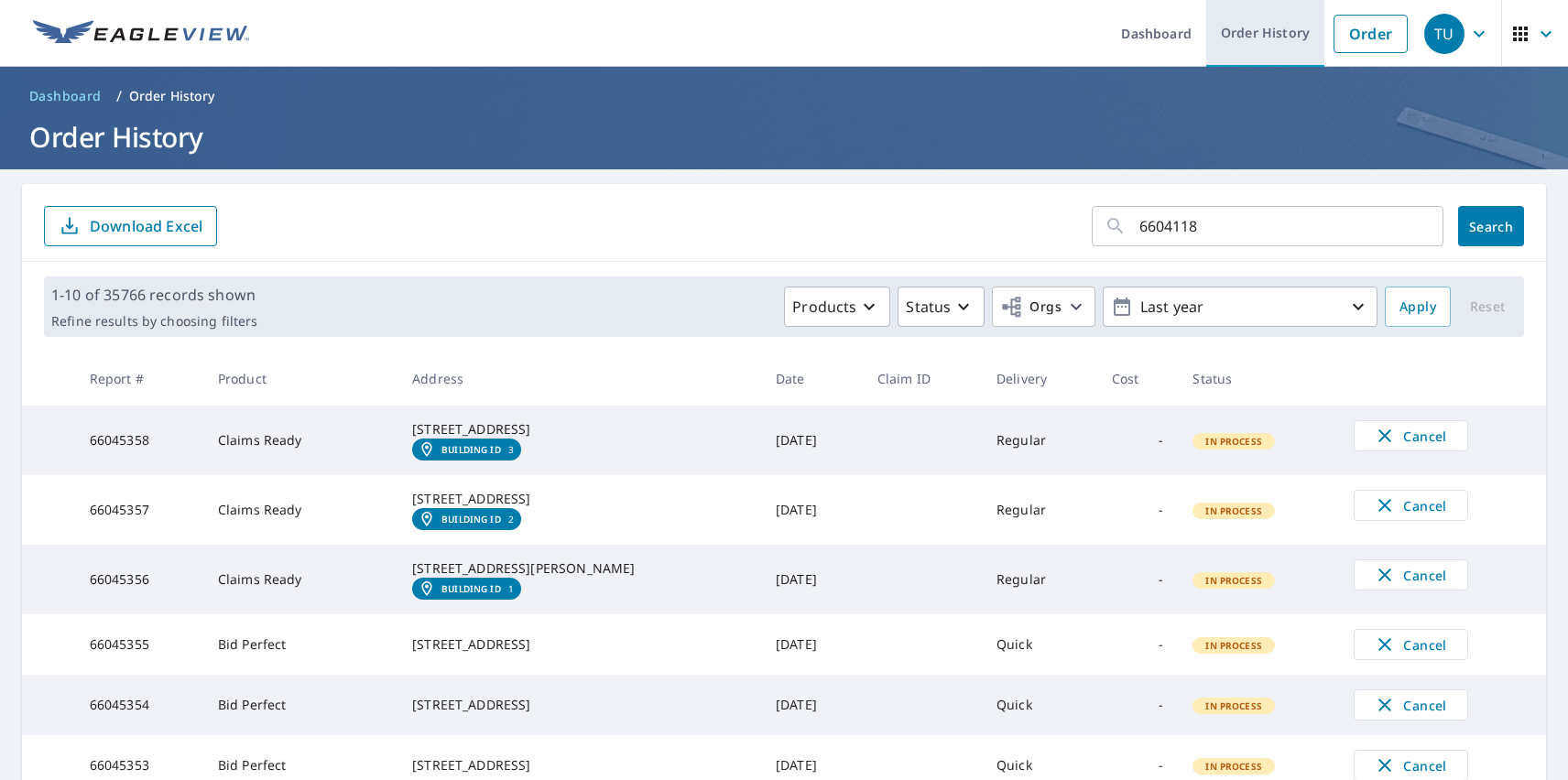
type input "66041181"
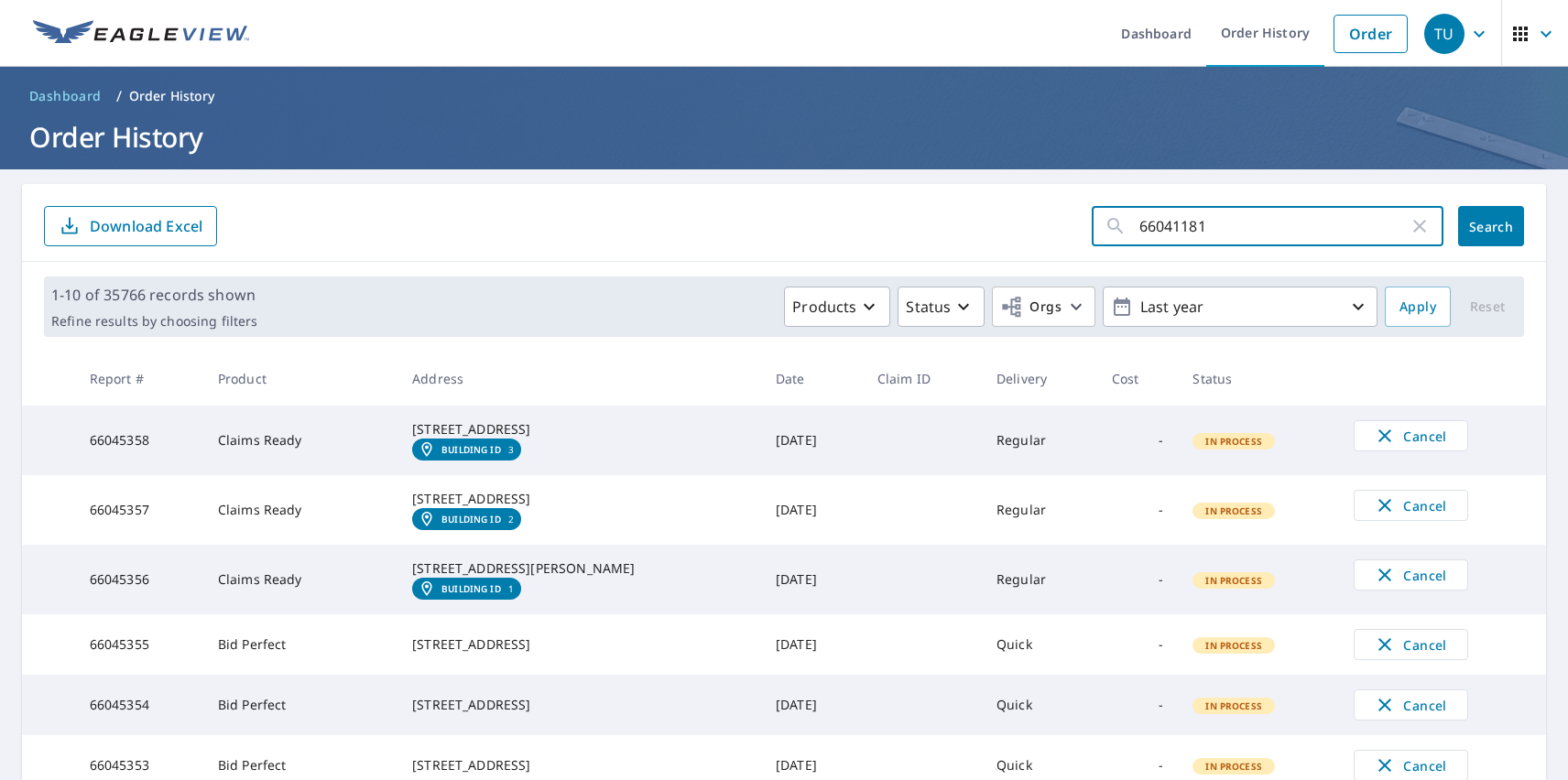
click at [1477, 226] on span "Search" at bounding box center [1491, 226] width 37 height 17
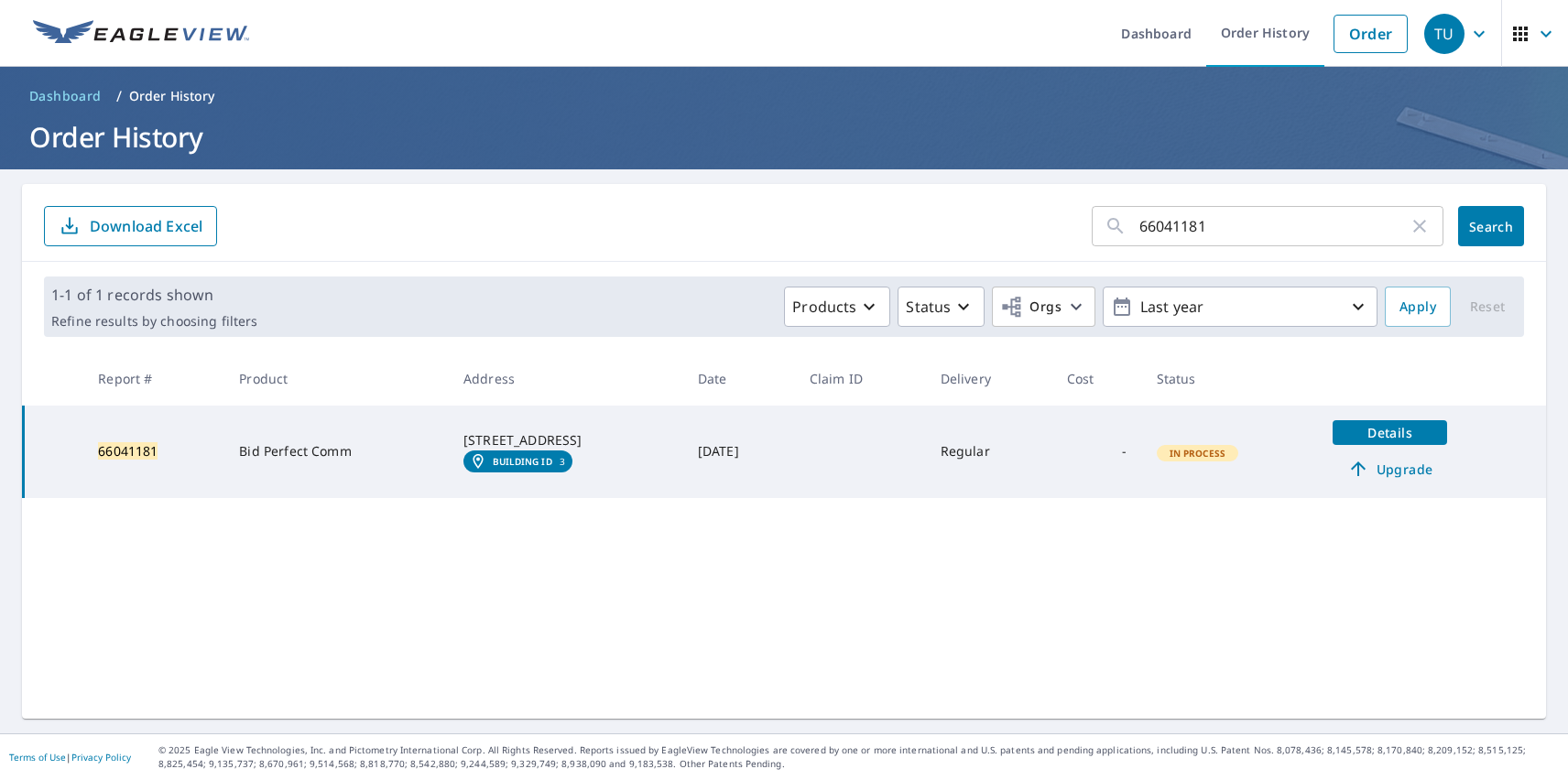
click at [501, 467] on em "Building ID" at bounding box center [523, 461] width 60 height 11
click at [1431, 33] on div "TU" at bounding box center [1445, 34] width 40 height 40
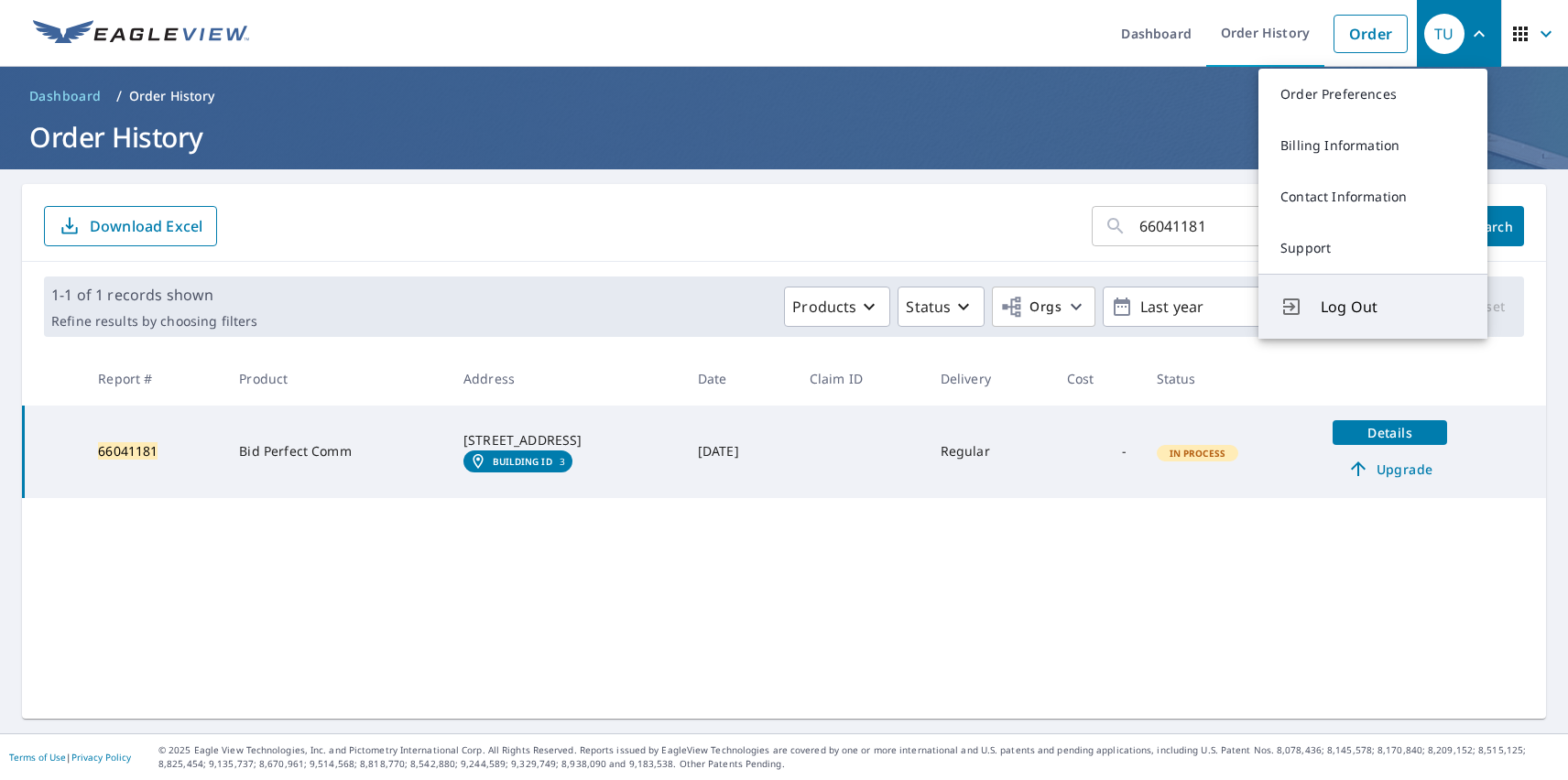
click at [1394, 307] on span "Log Out" at bounding box center [1394, 306] width 144 height 22
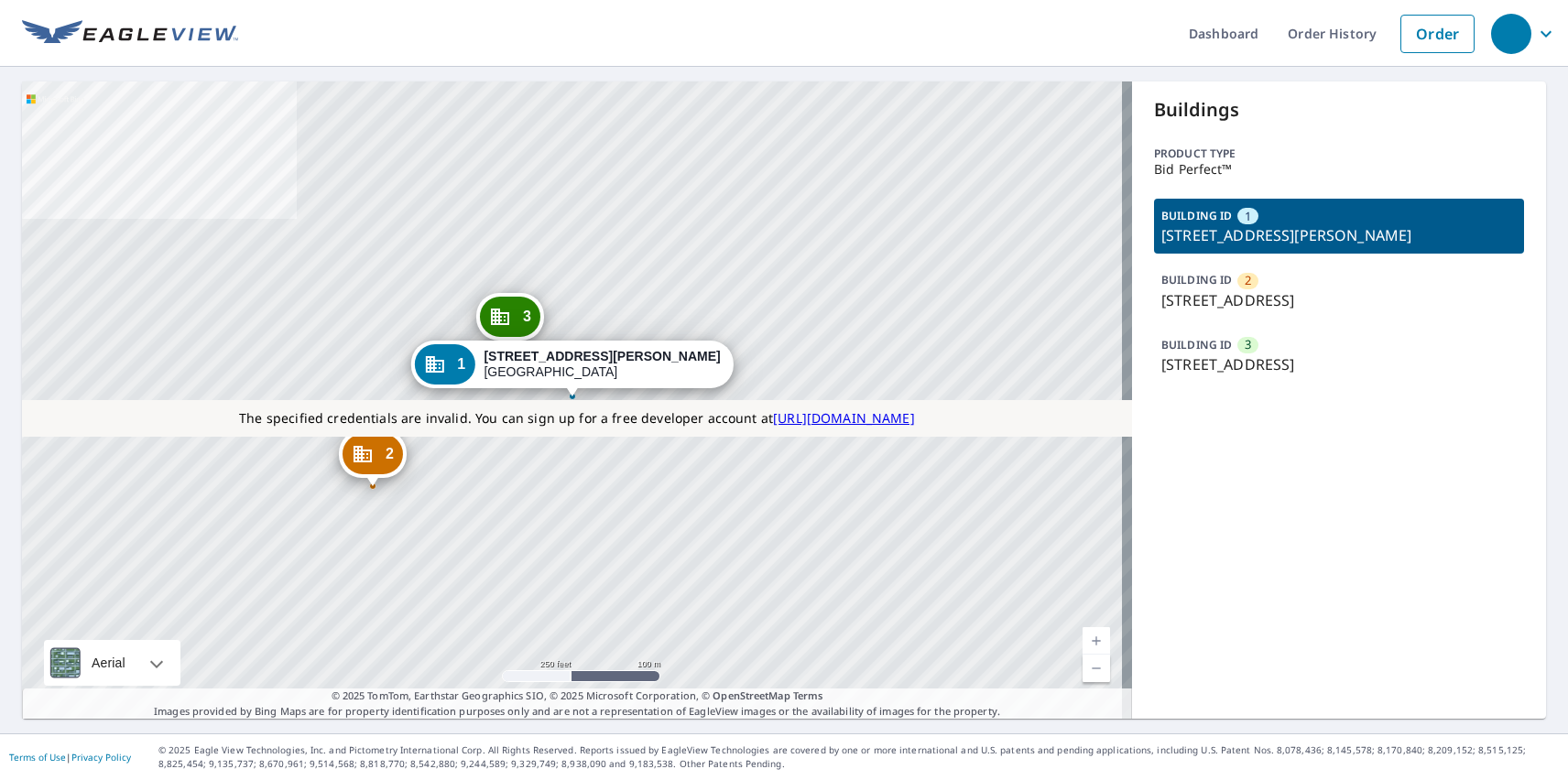
click at [1326, 354] on p "503 Willow St, Austin, TX, 78701" at bounding box center [1339, 364] width 355 height 22
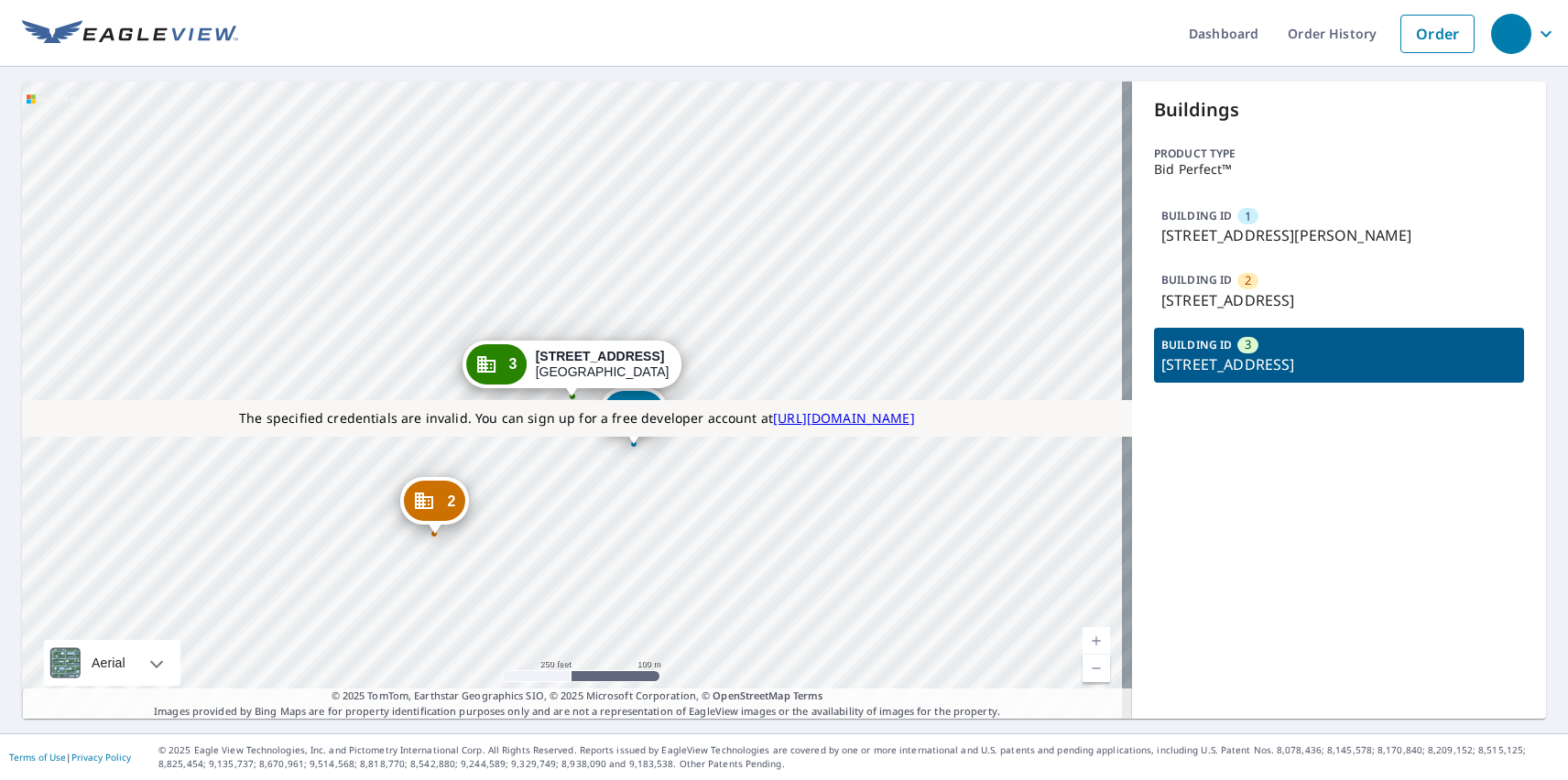
click at [1326, 291] on p "[STREET_ADDRESS]" at bounding box center [1339, 300] width 355 height 22
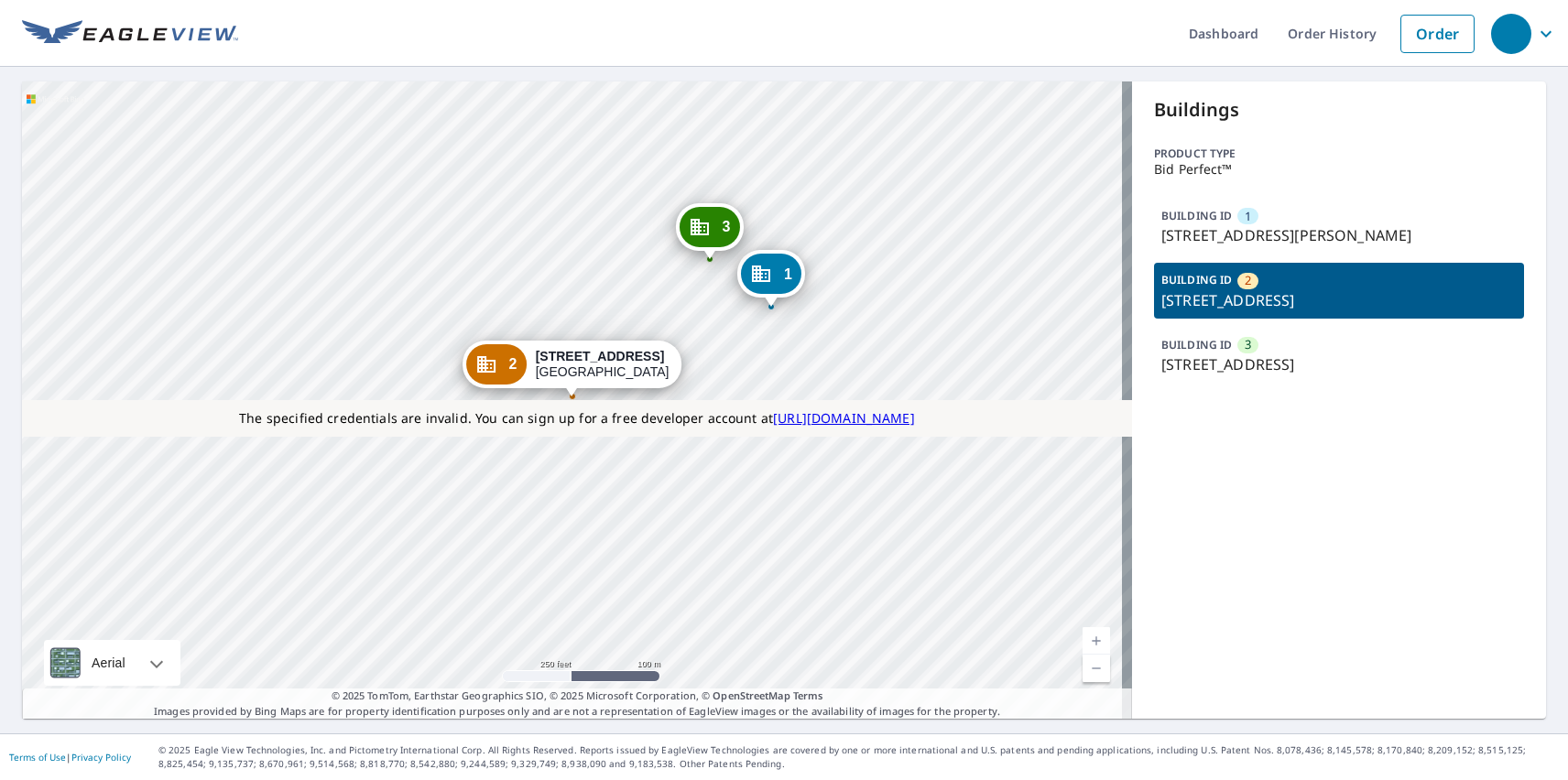
click at [1326, 226] on p "[STREET_ADDRESS][PERSON_NAME]" at bounding box center [1339, 235] width 355 height 22
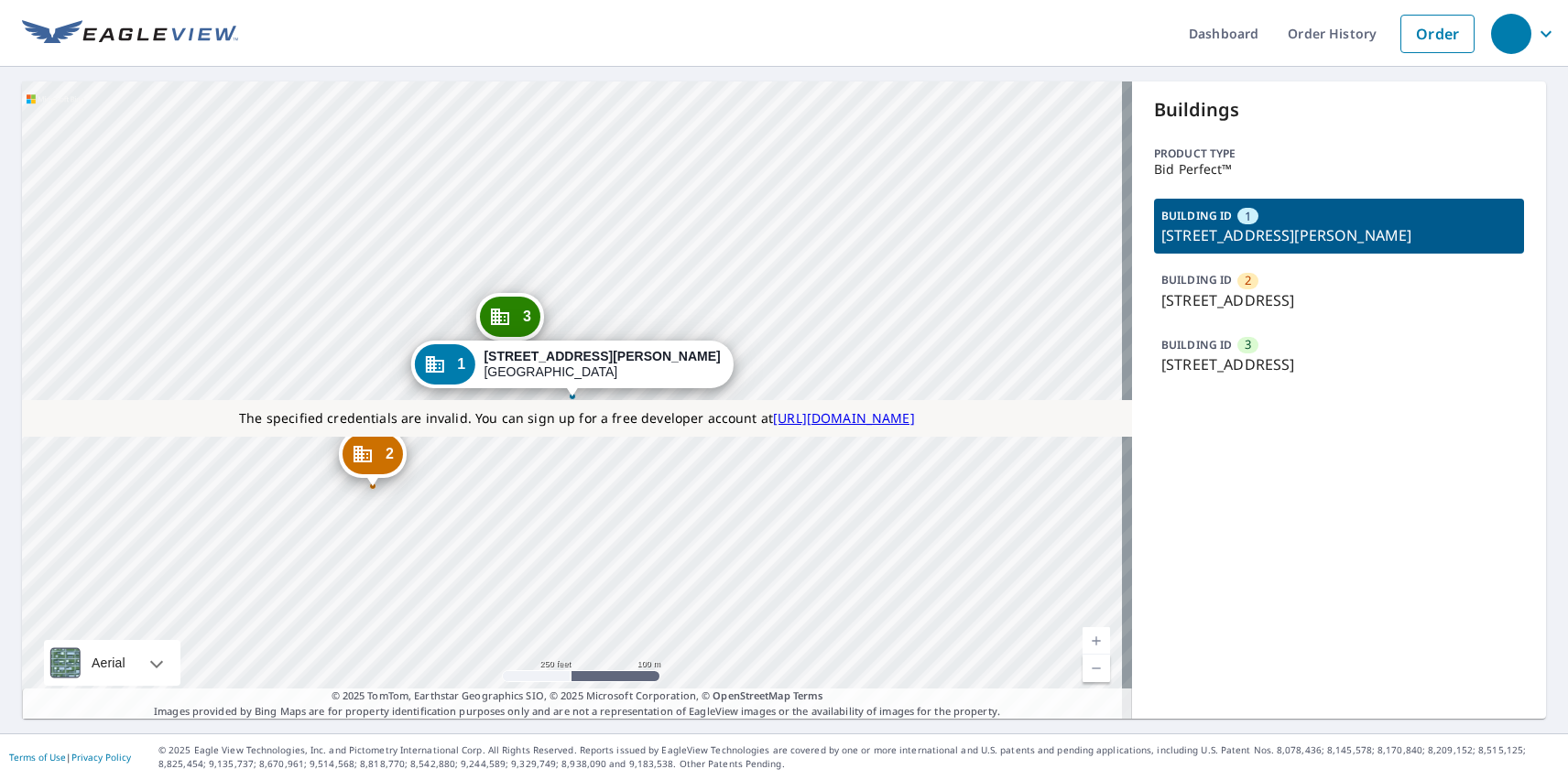
click at [1085, 641] on link "Current Level 17, Zoom In" at bounding box center [1096, 641] width 28 height 28
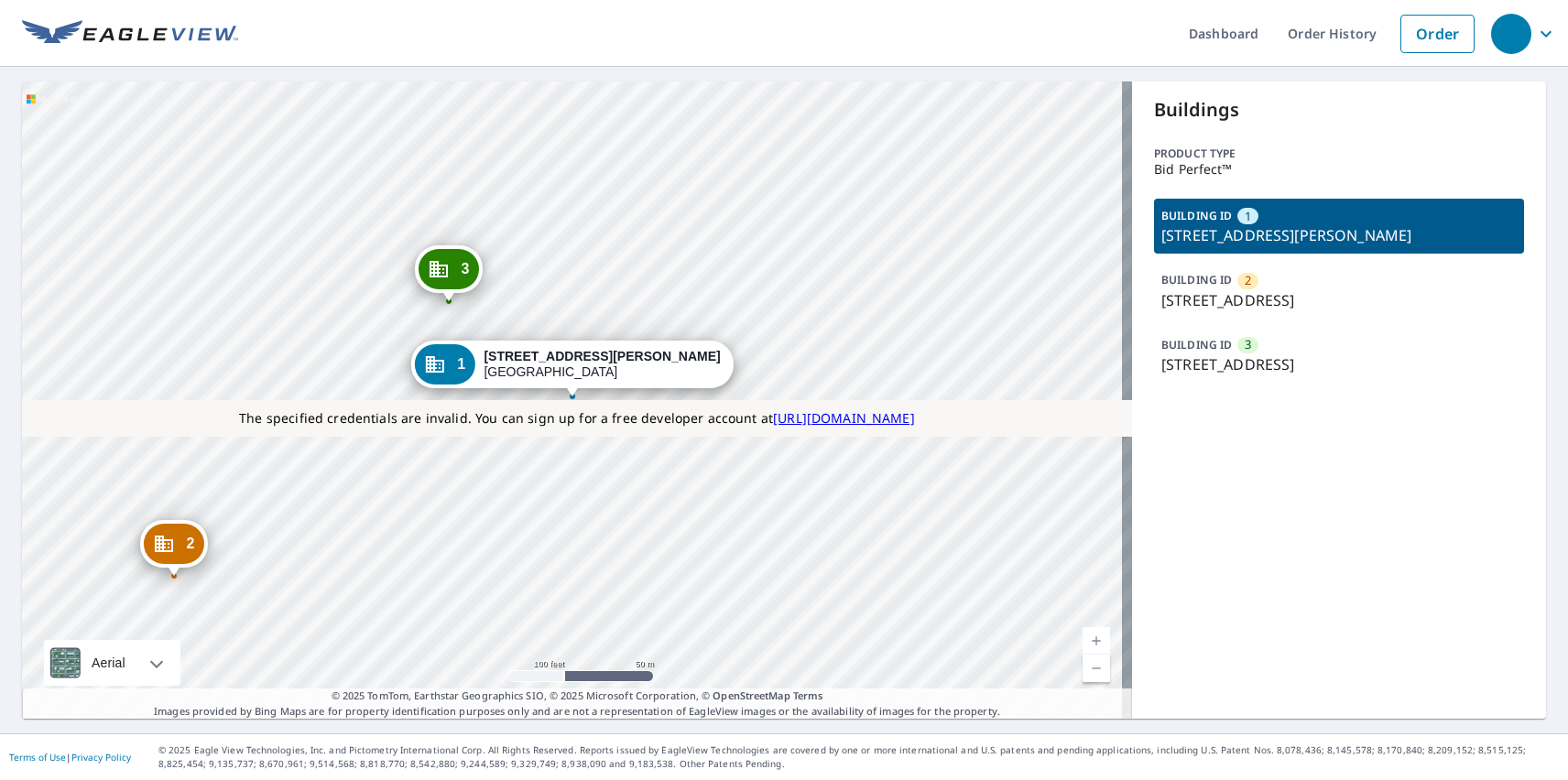
click at [1085, 668] on link "Current Level 18, Zoom Out" at bounding box center [1096, 668] width 28 height 28
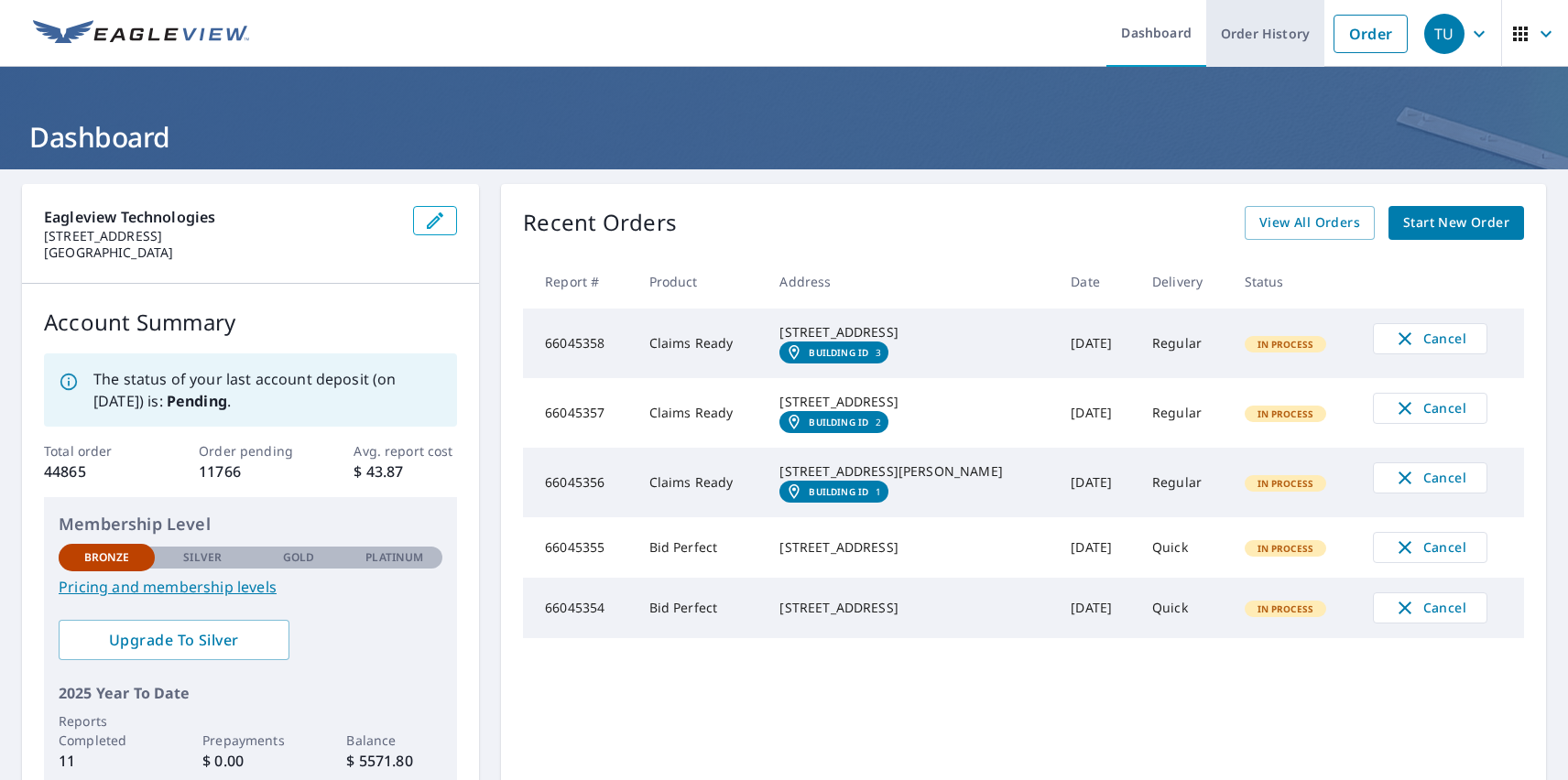
click at [1252, 33] on link "Order History" at bounding box center [1266, 33] width 118 height 66
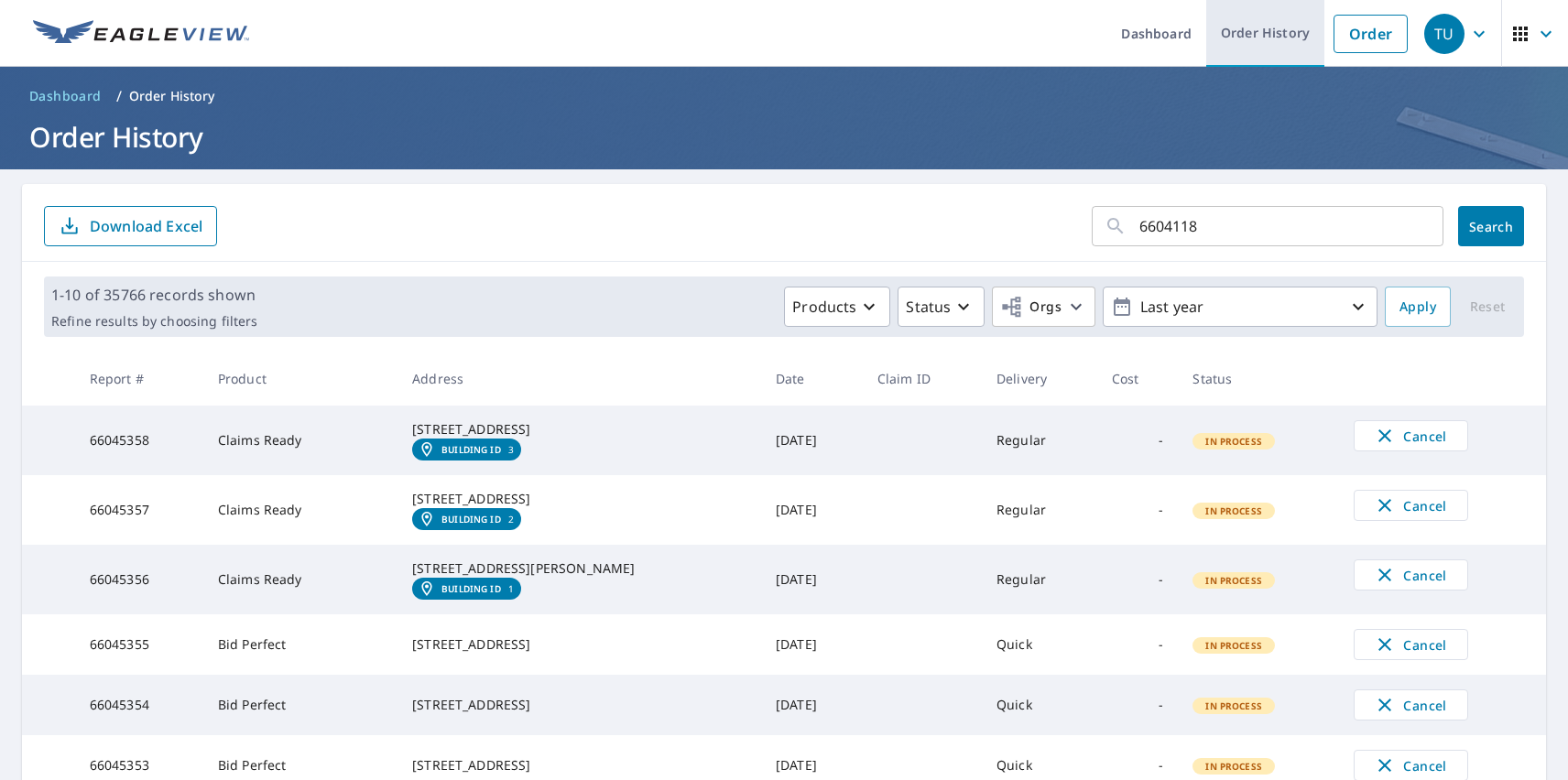
type input "66041181"
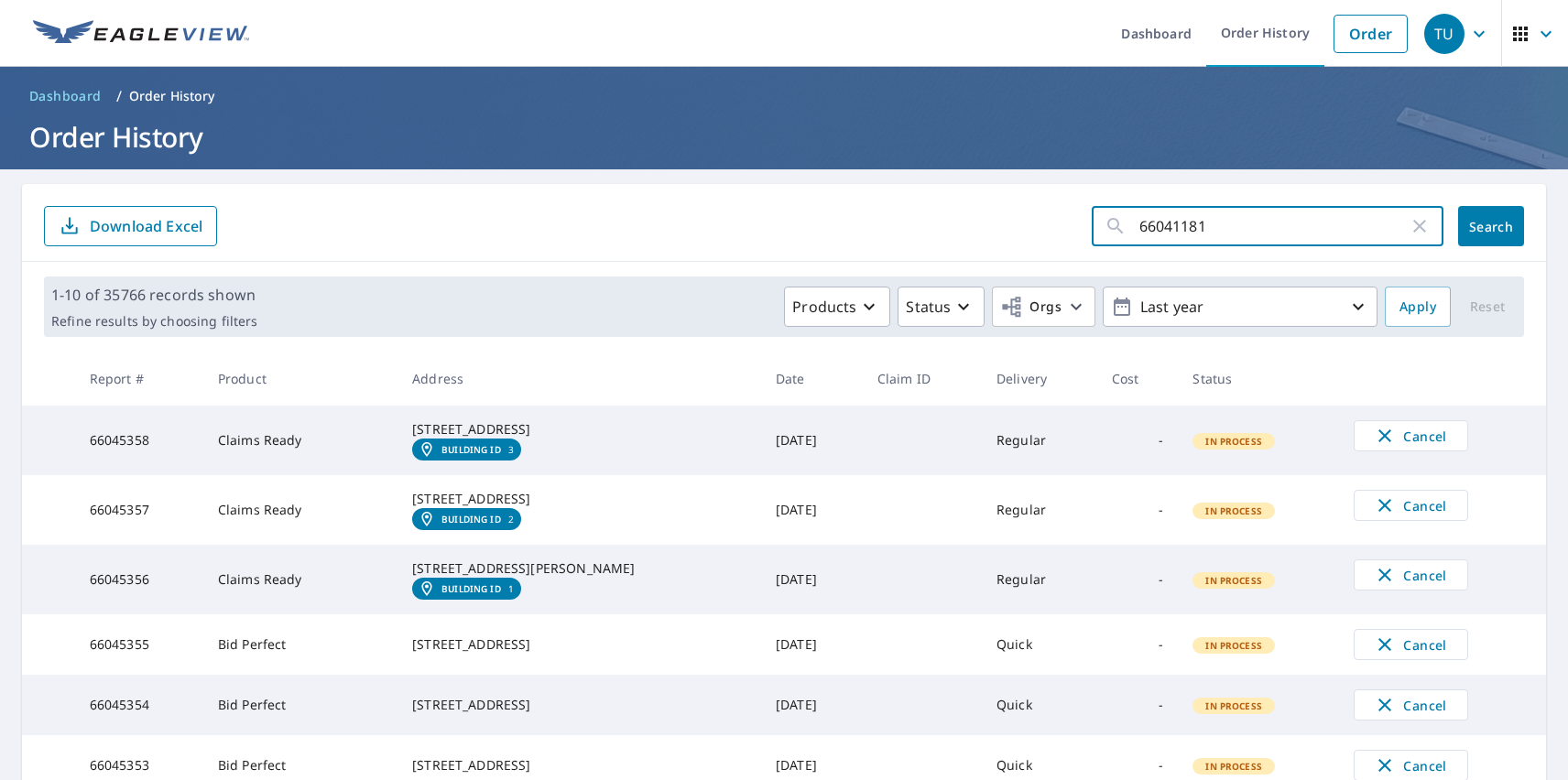
click at [1477, 226] on span "Search" at bounding box center [1491, 226] width 37 height 17
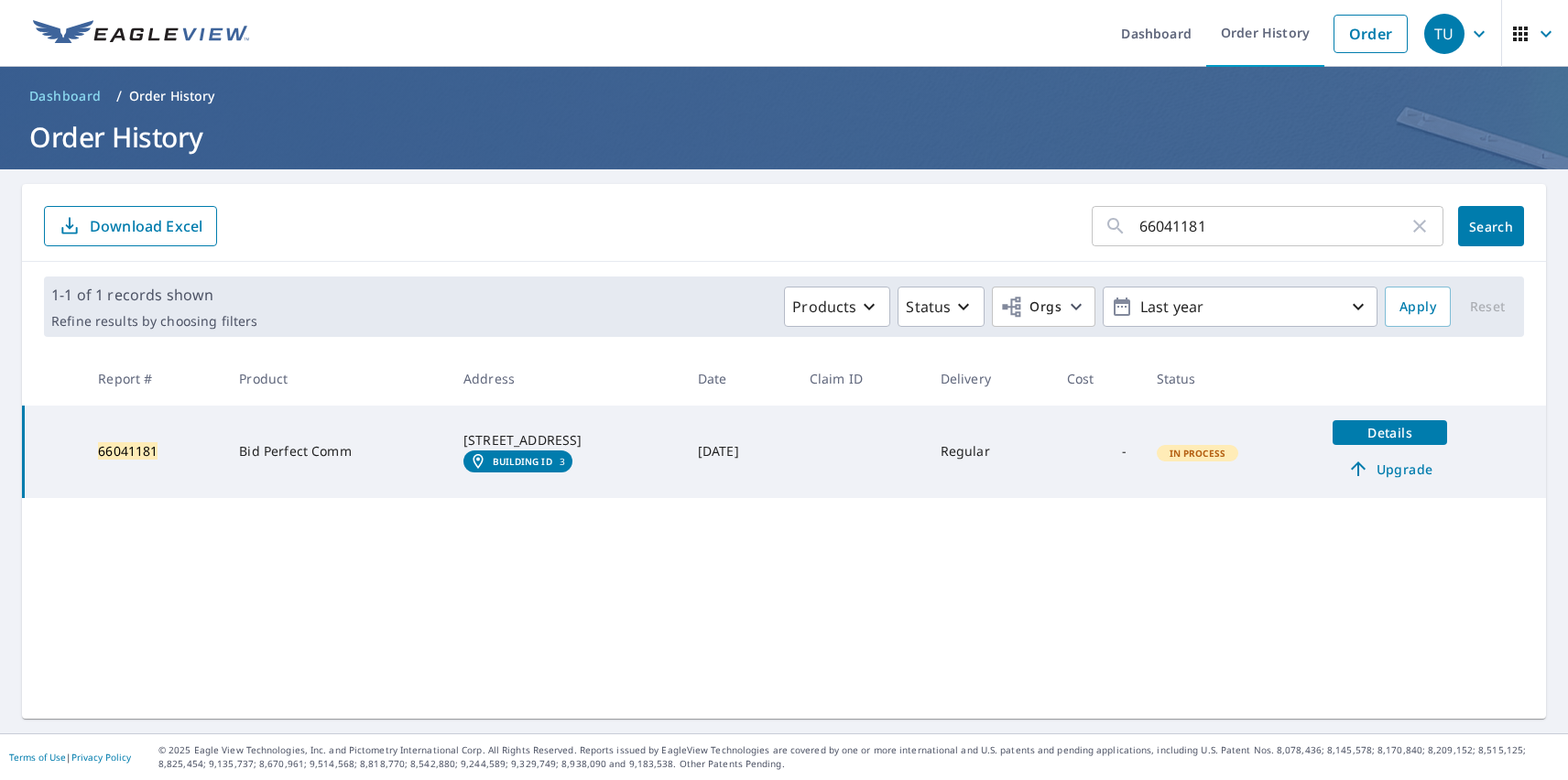
click at [1383, 432] on span "Details" at bounding box center [1390, 432] width 92 height 17
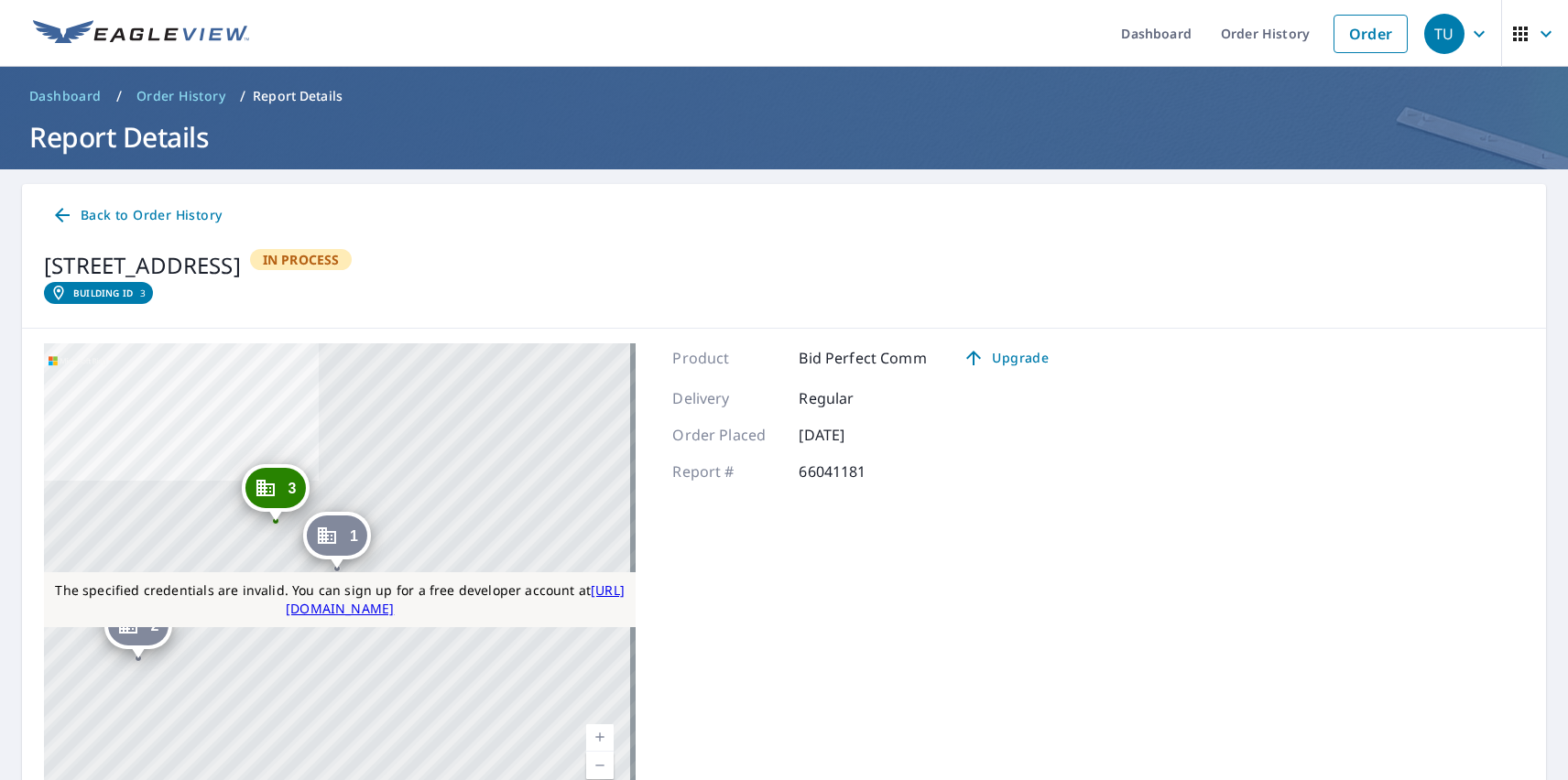
click at [594, 738] on link "Current Level 17, Zoom In" at bounding box center [600, 738] width 28 height 28
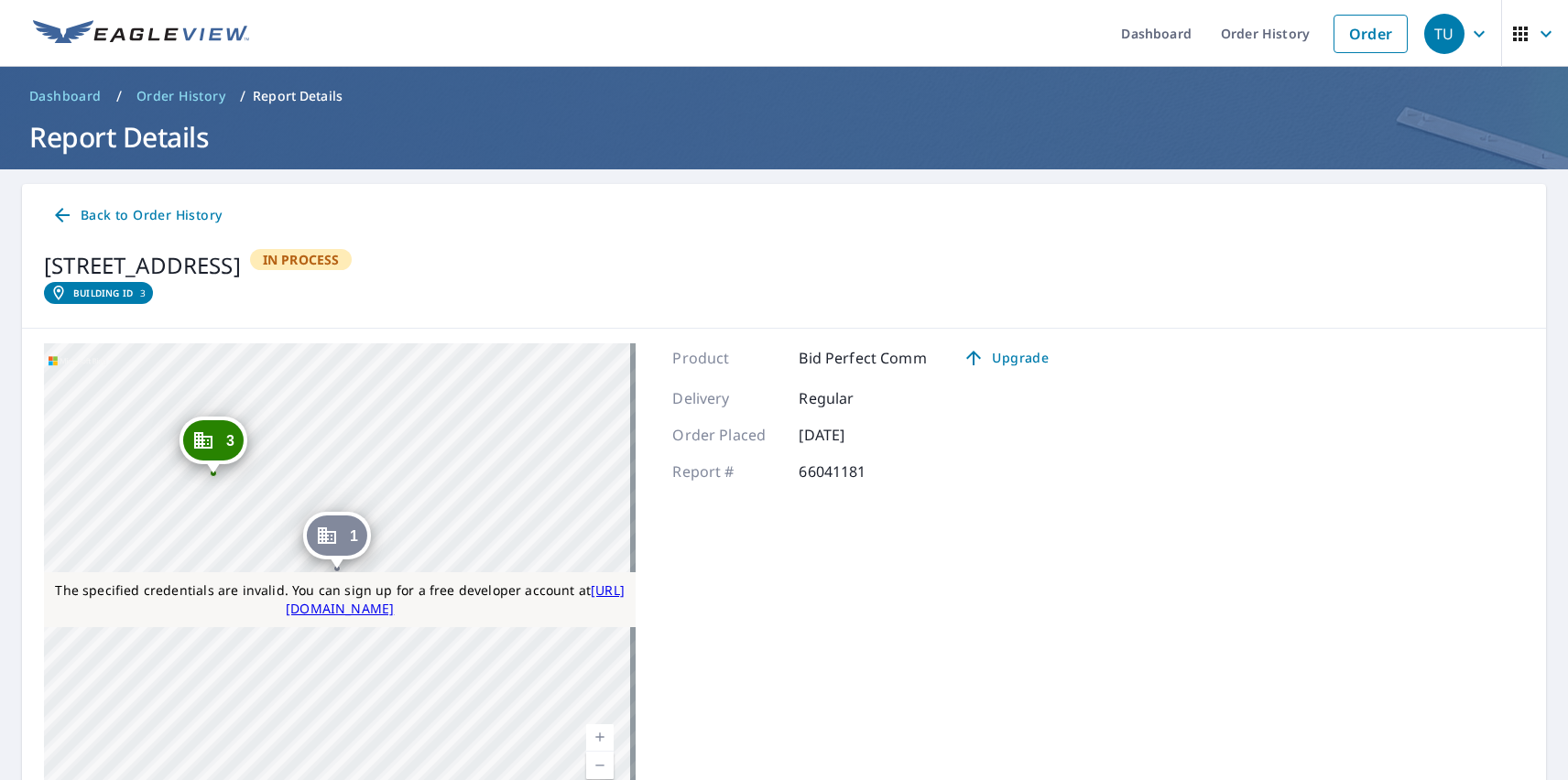
click at [594, 765] on link "Current Level 18, Zoom Out" at bounding box center [600, 766] width 28 height 28
click at [1431, 33] on div "TU" at bounding box center [1445, 34] width 40 height 40
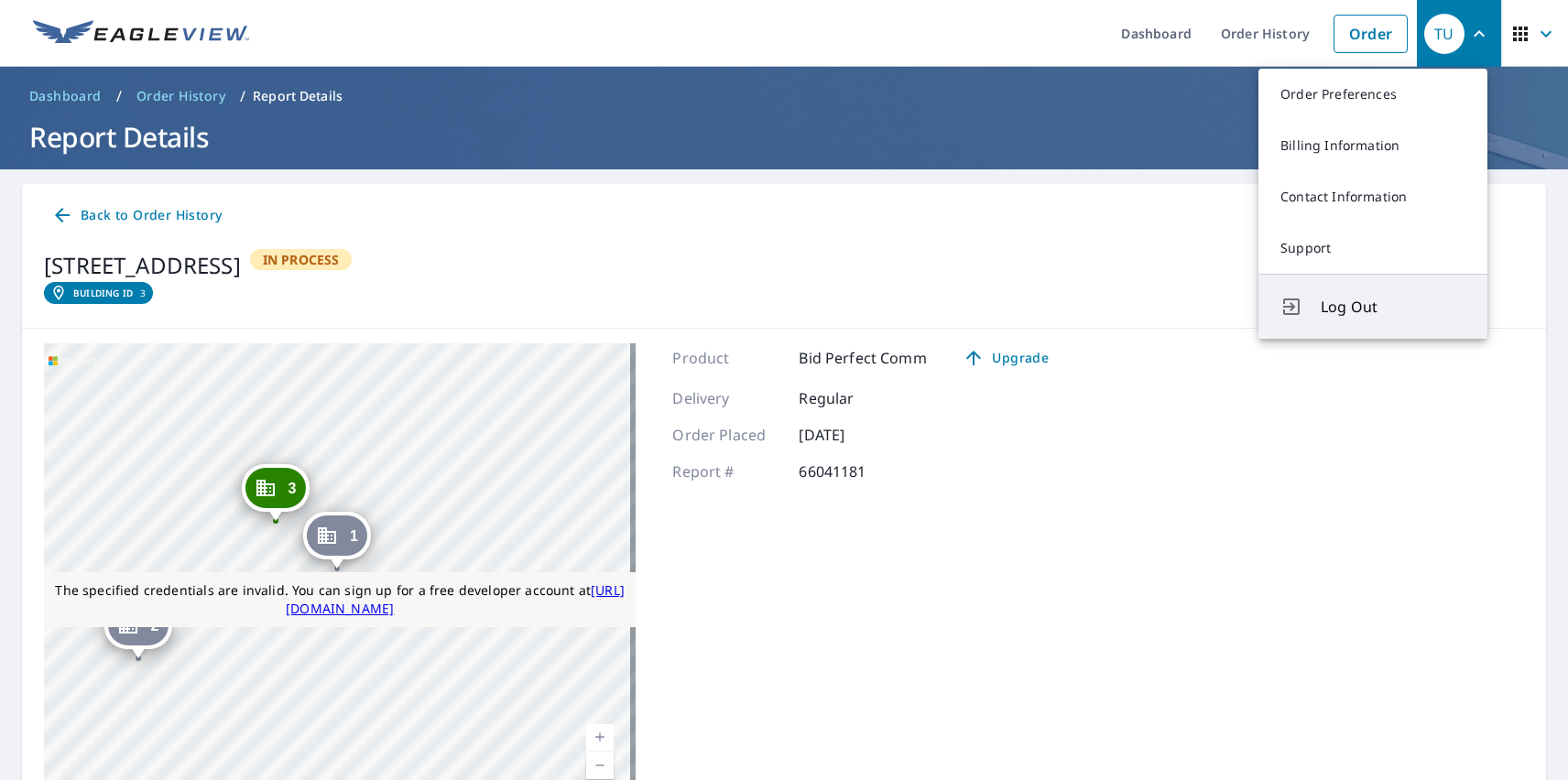
click at [1394, 307] on span "Log Out" at bounding box center [1394, 306] width 144 height 22
